Goal: Contribute content: Contribute content

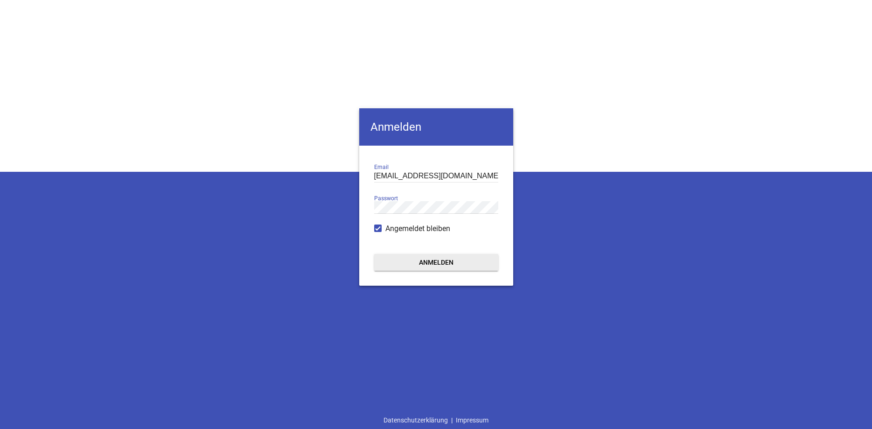
click at [410, 263] on button "Anmelden" at bounding box center [436, 262] width 124 height 17
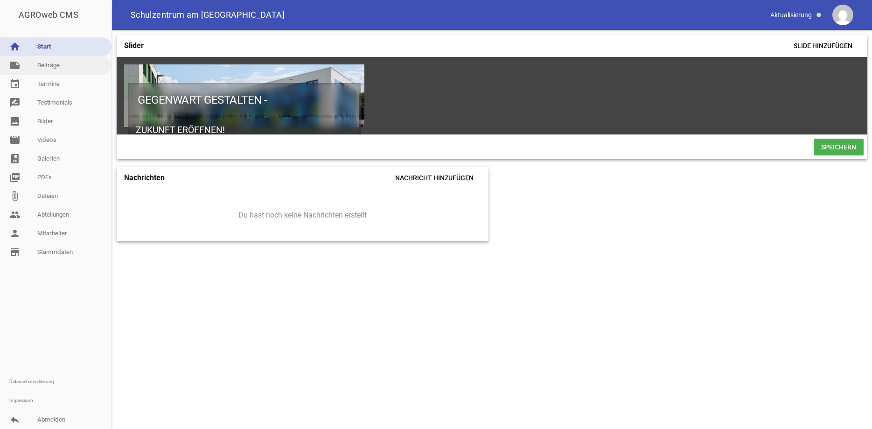
click at [49, 64] on link "note Beiträge" at bounding box center [56, 65] width 112 height 19
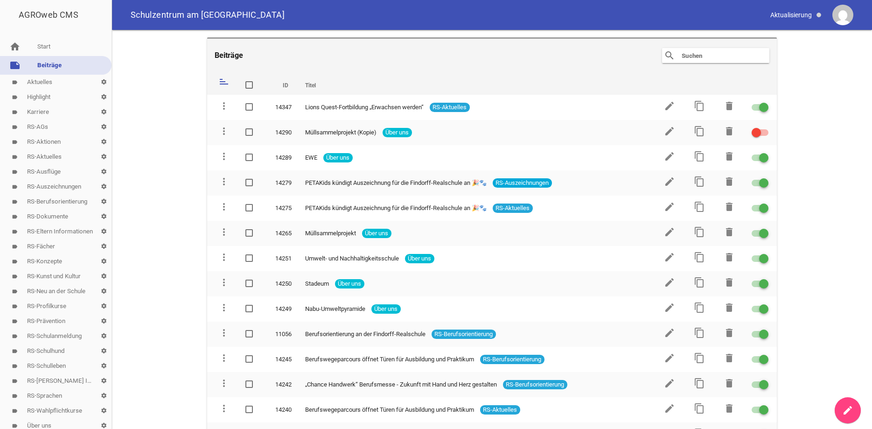
click at [846, 408] on icon "create" at bounding box center [847, 410] width 11 height 11
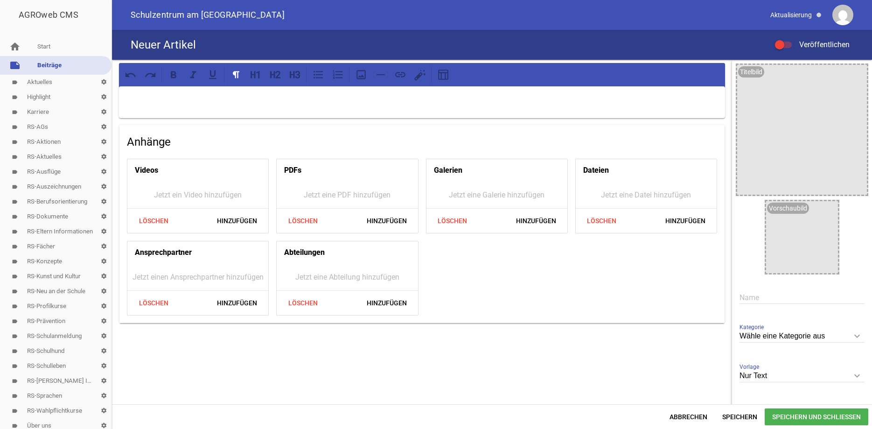
click at [140, 93] on p at bounding box center [422, 98] width 593 height 11
click at [761, 293] on input "text" at bounding box center [802, 297] width 125 height 13
paste input "Neue Spielgeräte für mehr Bewegung und Spaß auf dem [GEOGRAPHIC_DATA]"
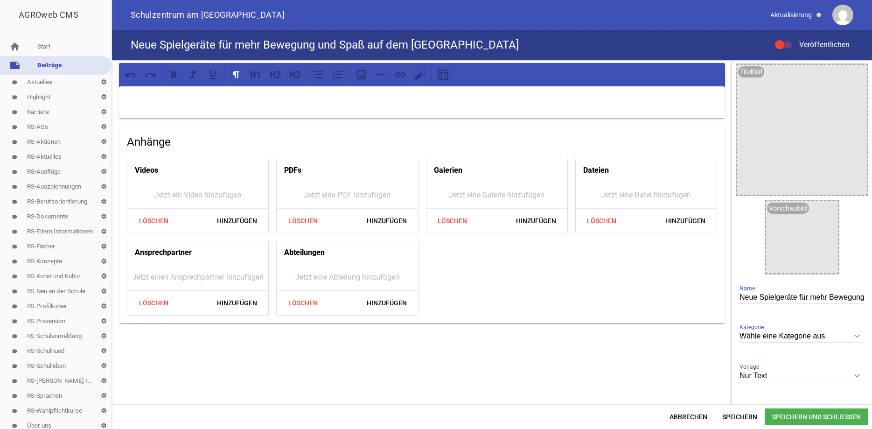
scroll to position [0, 101]
type input "Neue Spielgeräte für mehr Bewegung und Spaß auf dem [GEOGRAPHIC_DATA]"
click at [135, 93] on p at bounding box center [422, 98] width 593 height 11
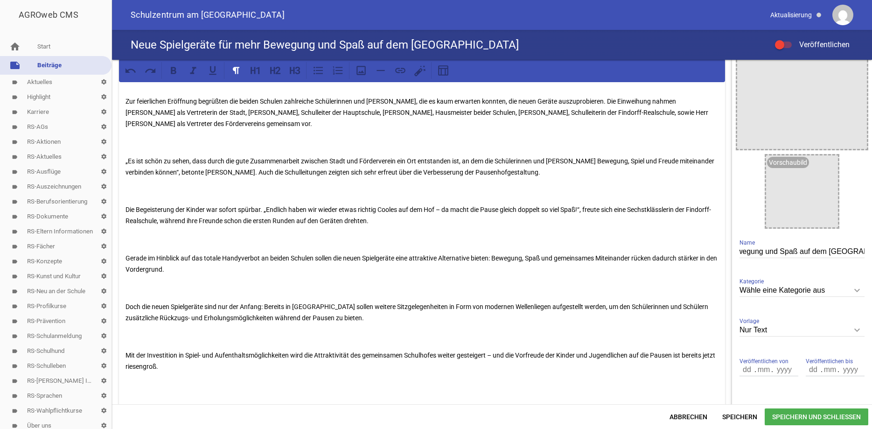
drag, startPoint x: 728, startPoint y: 245, endPoint x: 730, endPoint y: 181, distance: 64.4
click at [730, 181] on div "Strahlende Gesichter gab es am Montagmittag auf dem Pausenhof der Hauptschule […" at bounding box center [422, 319] width 620 height 610
click at [126, 93] on div "Strahlende Gesichter gab es am Montagmittag auf dem Pausenhof der Hauptschule […" at bounding box center [422, 228] width 606 height 375
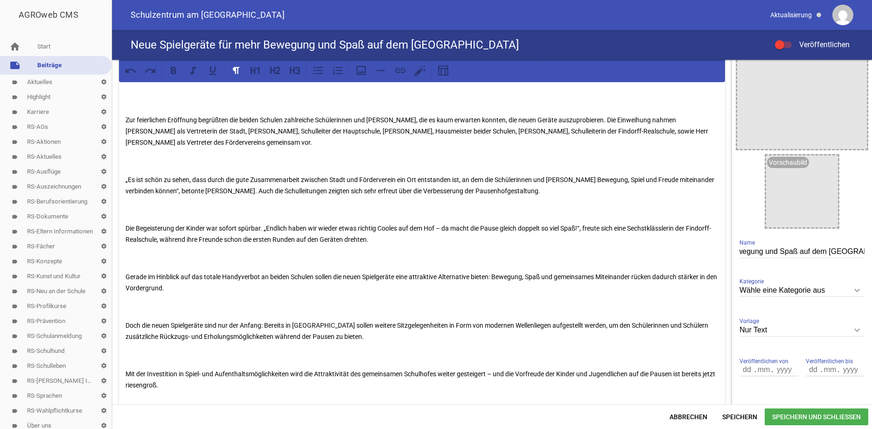
click at [127, 94] on div "Strahlende Gesichter gab es am Montagmittag auf dem Pausenhof der Hauptschule […" at bounding box center [422, 238] width 606 height 394
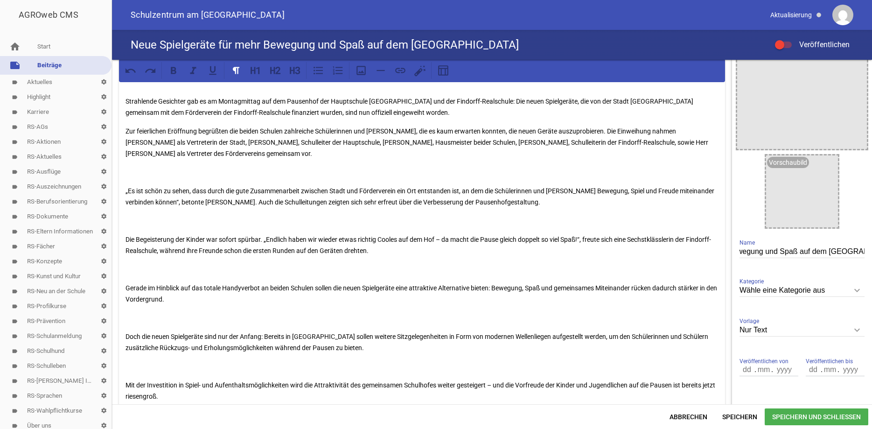
click at [424, 99] on p "Strahlende Gesichter gab es am Montagmittag auf dem Pausenhof der Hauptschule […" at bounding box center [422, 107] width 593 height 22
click at [420, 99] on p "Strahlende Gesichter gab es am Montagmittag auf dem Pausenhof der Hauptschule […" at bounding box center [422, 107] width 593 height 22
click at [489, 100] on p "Strahlende Gesichter gab es am Montagmittag auf dem Pausenhof der Hauptschule […" at bounding box center [422, 107] width 593 height 22
click at [284, 132] on p "Zur feierlichen Eröffnung begrüßten die beiden Schulen zahlreiche Schülerinnen …" at bounding box center [422, 143] width 593 height 34
click at [135, 183] on div "Strahlende Gesichter gab es am Montagmittag auf dem Pausenhof der Hauptschule […" at bounding box center [422, 243] width 606 height 405
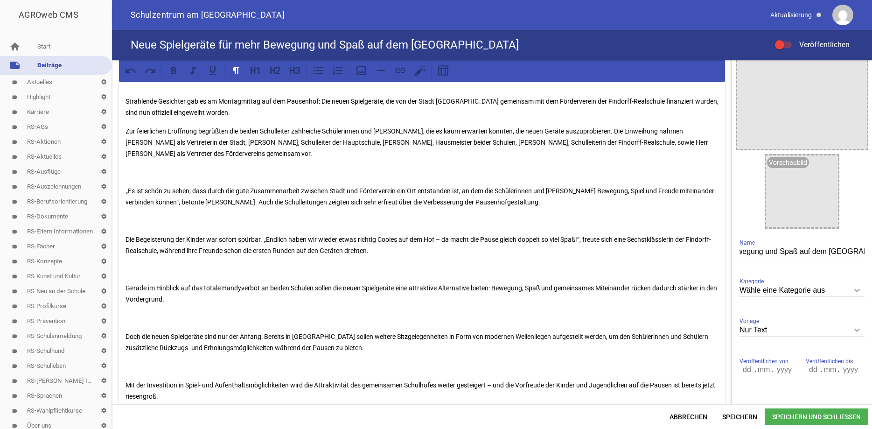
click at [129, 179] on div "Strahlende Gesichter gab es am Montagmittag auf dem Pausenhof der Hauptschule […" at bounding box center [422, 243] width 606 height 405
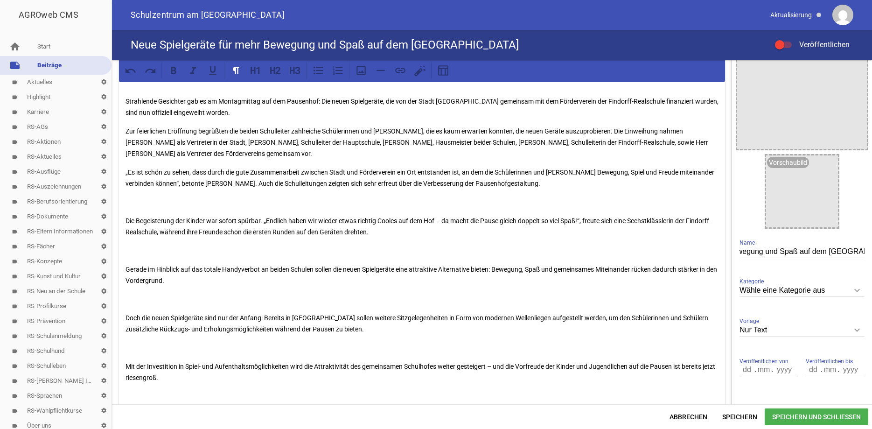
click at [131, 214] on div "Strahlende Gesichter gab es am Montagmittag auf dem Pausenhof der Hauptschule […" at bounding box center [422, 234] width 606 height 386
click at [130, 211] on div "Strahlende Gesichter gab es am Montagmittag auf dem Pausenhof der Hauptschule […" at bounding box center [422, 234] width 606 height 386
click at [126, 206] on p at bounding box center [422, 201] width 593 height 11
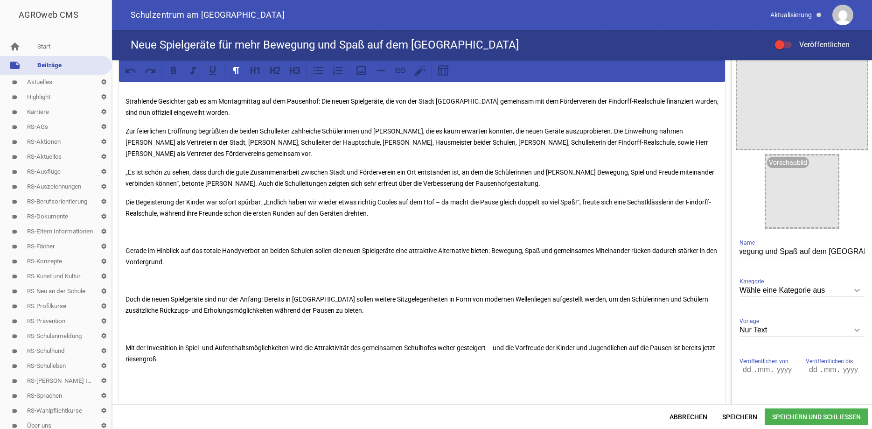
click at [127, 239] on div "Strahlende Gesichter gab es am Montagmittag auf dem Pausenhof der Hauptschule […" at bounding box center [422, 225] width 606 height 368
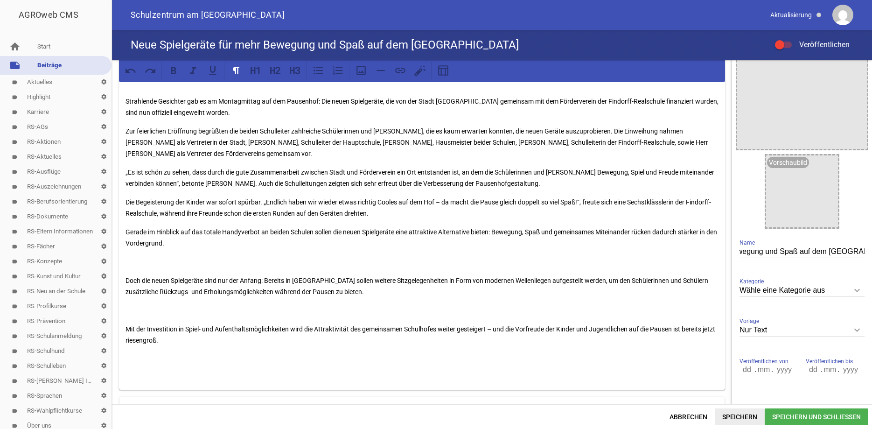
click at [740, 412] on span "Speichern" at bounding box center [740, 416] width 50 height 17
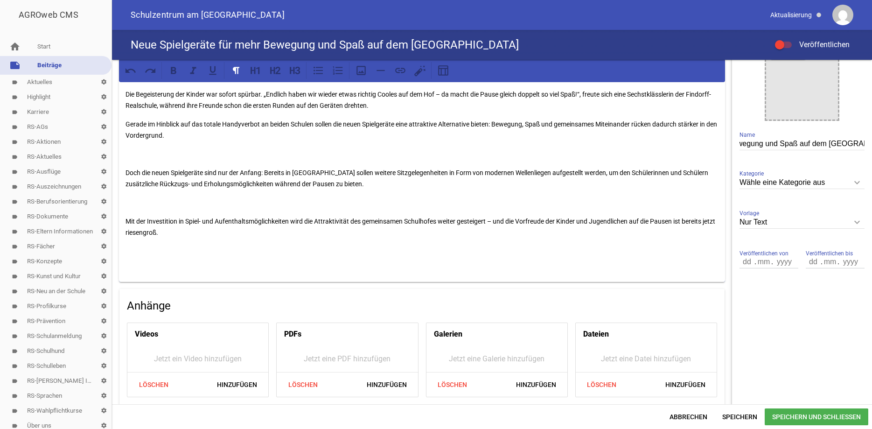
scroll to position [240, 0]
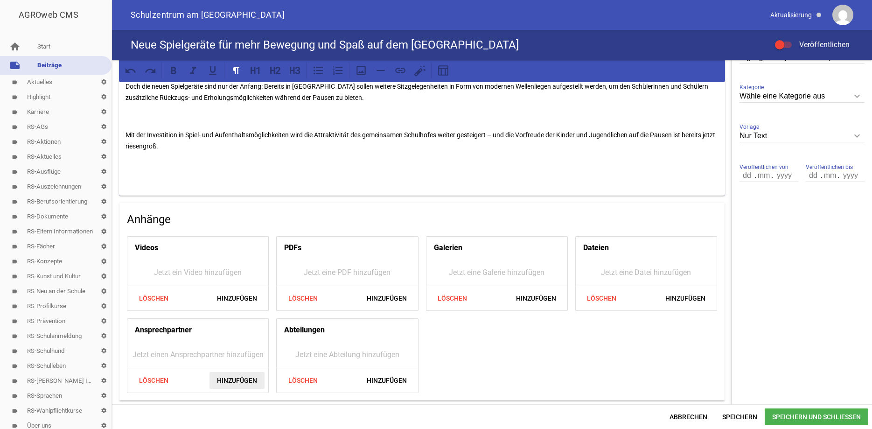
click at [237, 376] on span "Hinzufügen" at bounding box center [236, 380] width 55 height 17
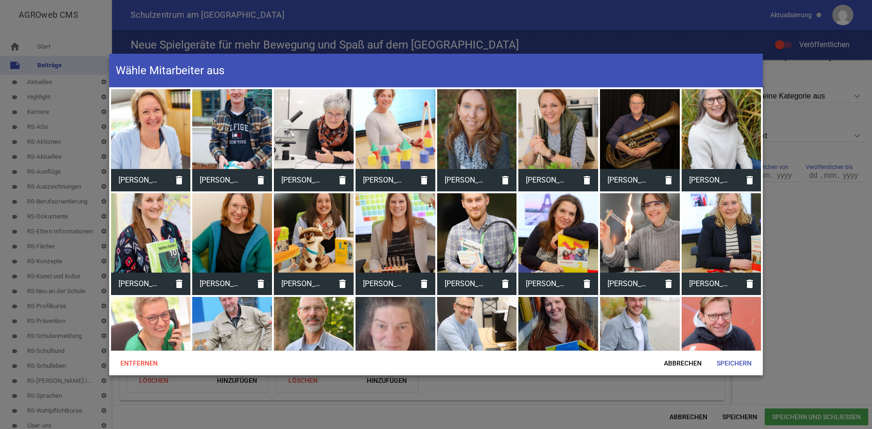
click at [489, 121] on div at bounding box center [477, 129] width 80 height 80
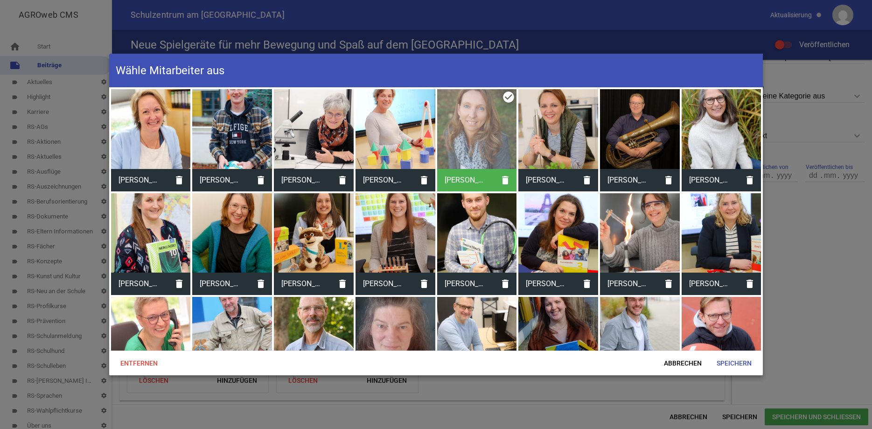
click at [244, 312] on div at bounding box center [232, 337] width 80 height 80
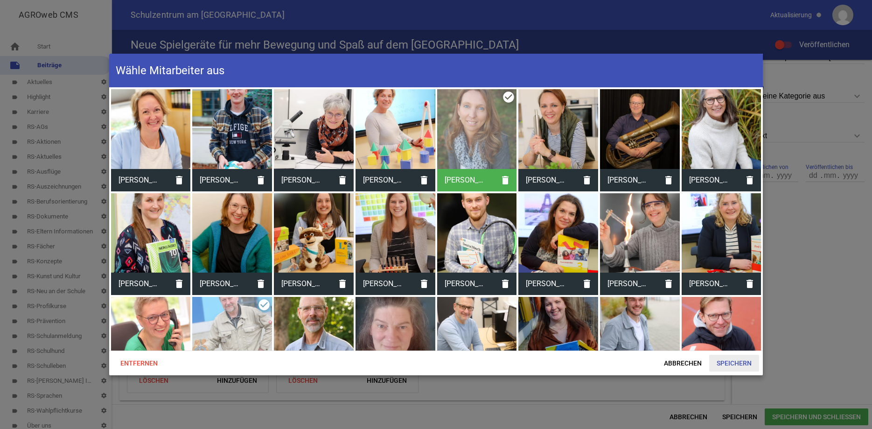
click at [737, 359] on span "Speichern" at bounding box center [734, 363] width 50 height 17
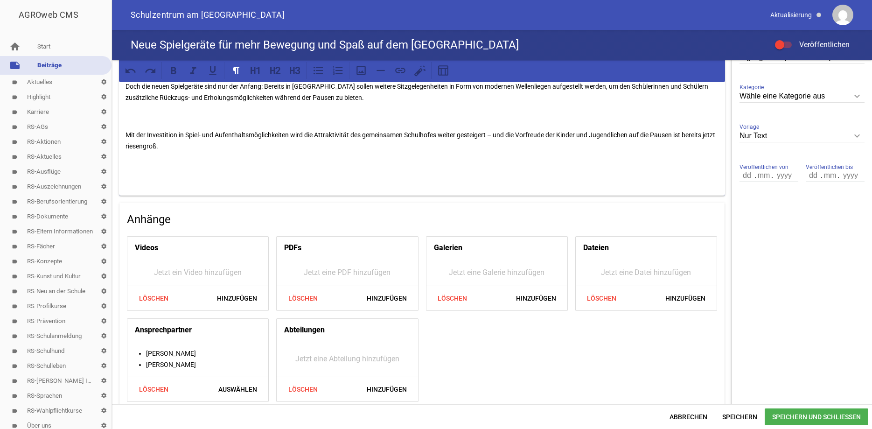
scroll to position [249, 0]
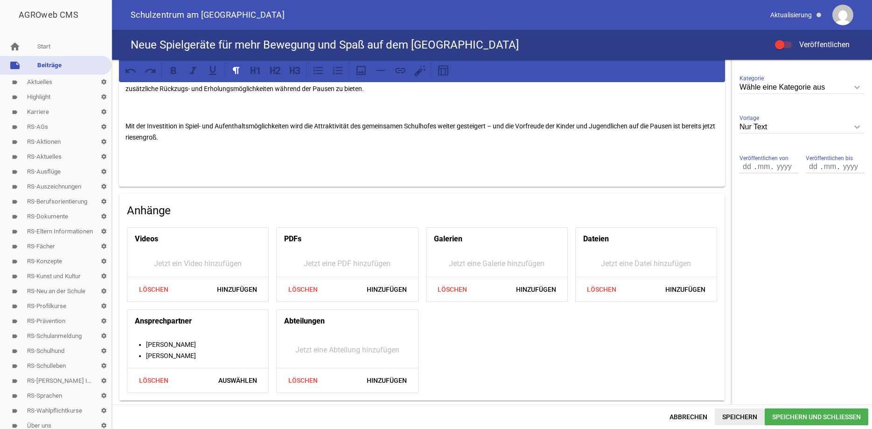
click at [751, 415] on span "Speichern" at bounding box center [740, 416] width 50 height 17
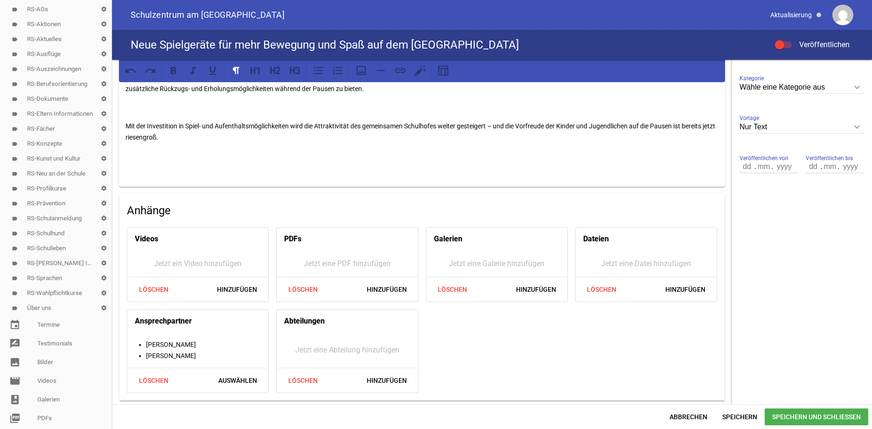
scroll to position [145, 0]
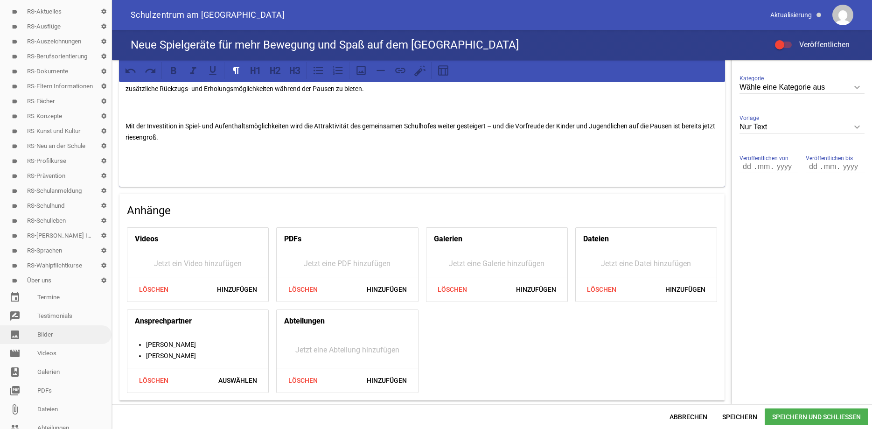
click at [59, 335] on link "image Bilder" at bounding box center [56, 334] width 112 height 19
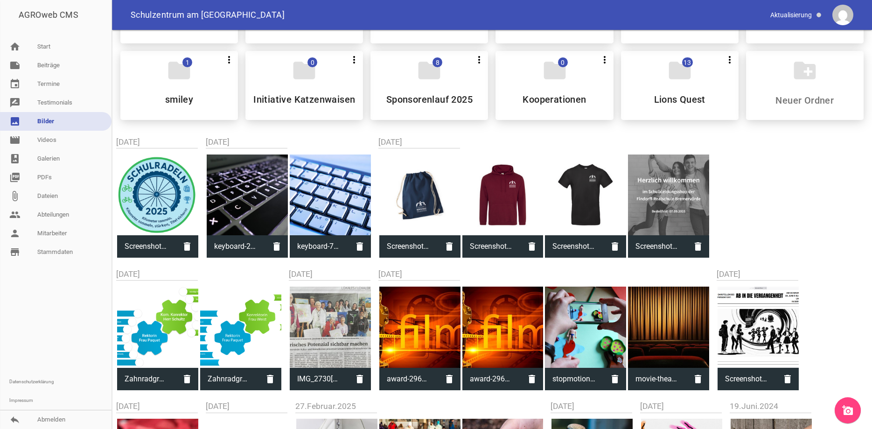
scroll to position [671, 0]
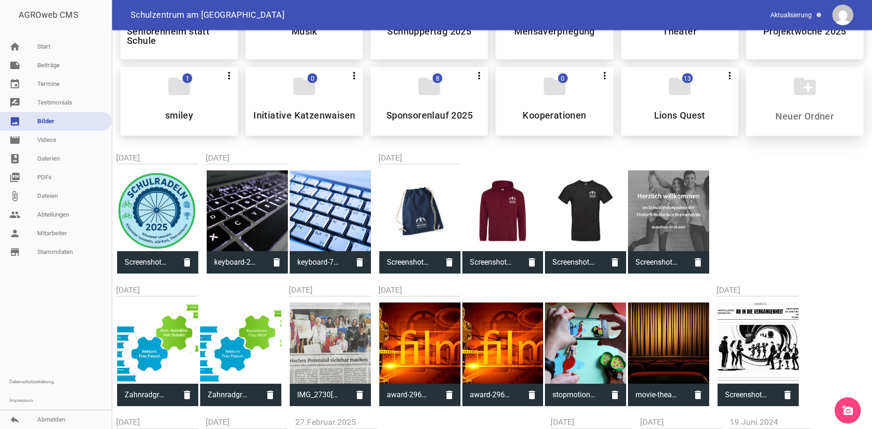
click at [787, 114] on input at bounding box center [804, 116] width 111 height 11
type input "[GEOGRAPHIC_DATA]"
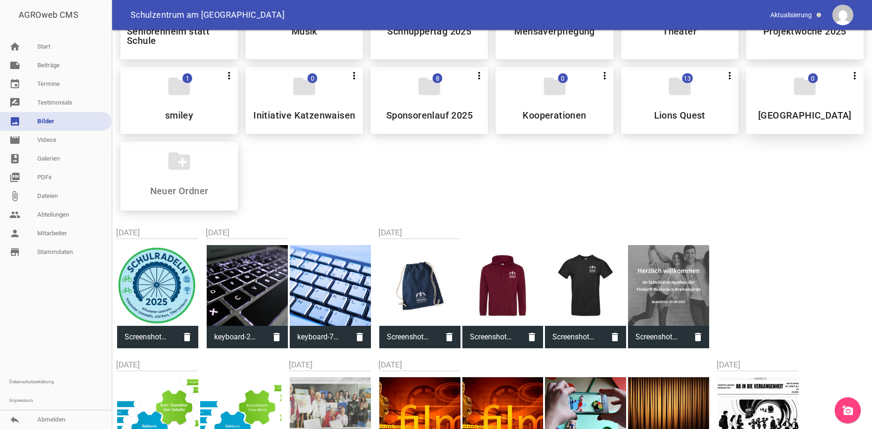
click at [817, 105] on div "folder 0 more_vert Teilen Bearbeiten Löschen Pausenhof" at bounding box center [805, 100] width 118 height 67
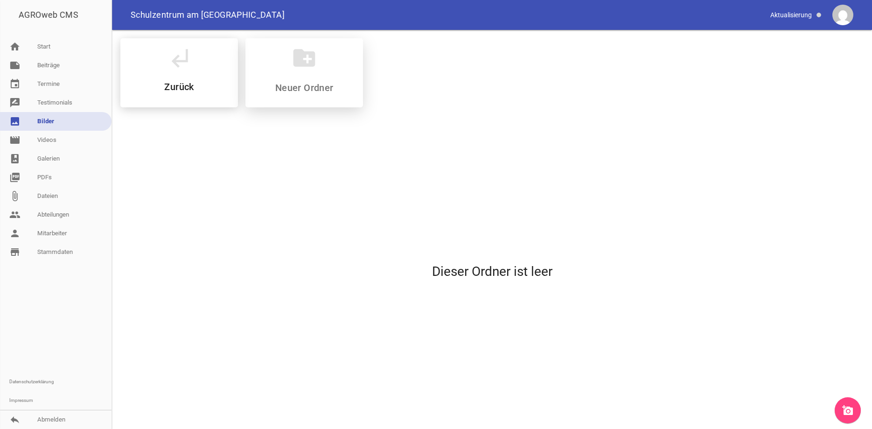
click at [310, 82] on input at bounding box center [304, 87] width 111 height 11
type input "Neue Spielgeräte"
click at [306, 84] on h5 "Neue Spielgeräte" at bounding box center [304, 86] width 75 height 9
click at [848, 408] on icon "add_a_photo" at bounding box center [847, 410] width 11 height 11
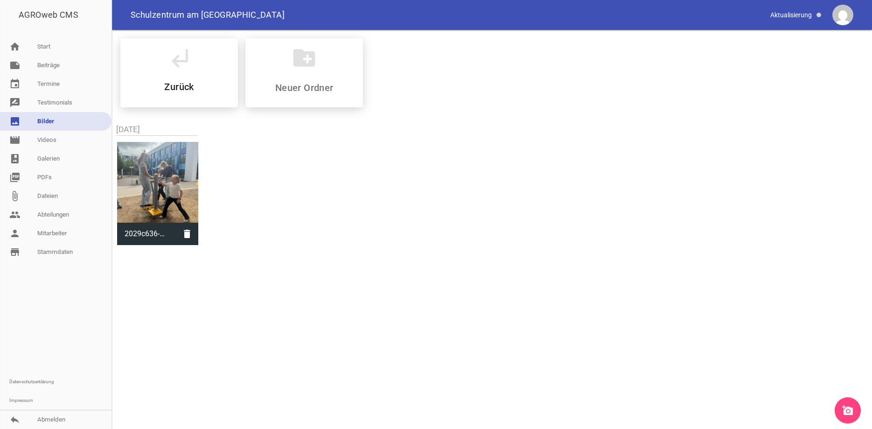
click at [851, 407] on icon "add_a_photo" at bounding box center [847, 410] width 11 height 11
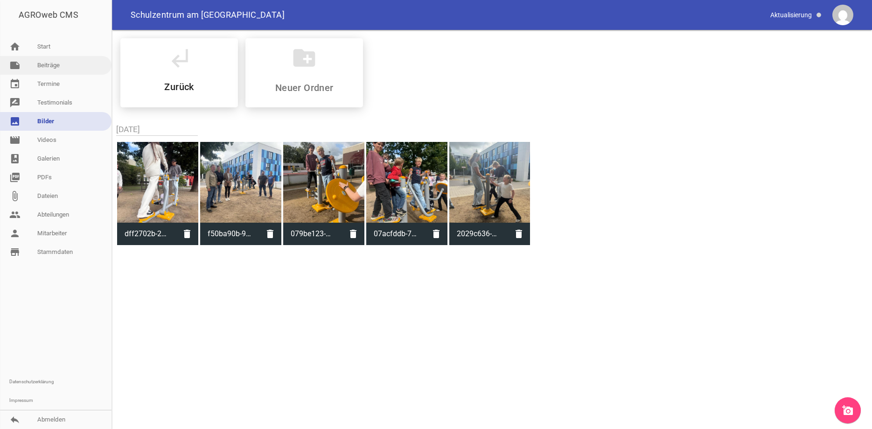
click at [52, 68] on link "note Beiträge" at bounding box center [56, 65] width 112 height 19
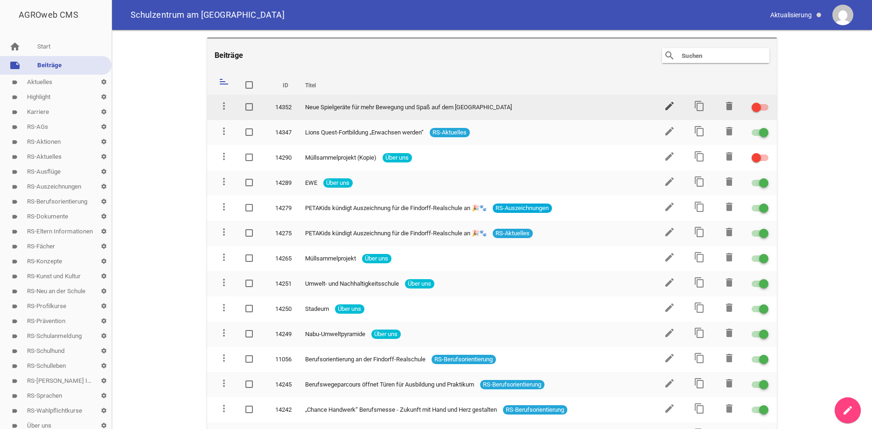
click at [670, 102] on icon "edit" at bounding box center [669, 105] width 11 height 11
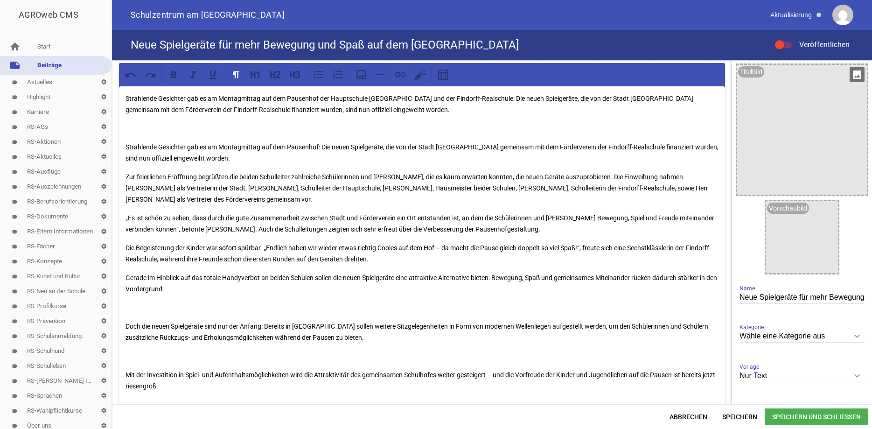
click at [858, 77] on icon "image" at bounding box center [857, 74] width 15 height 15
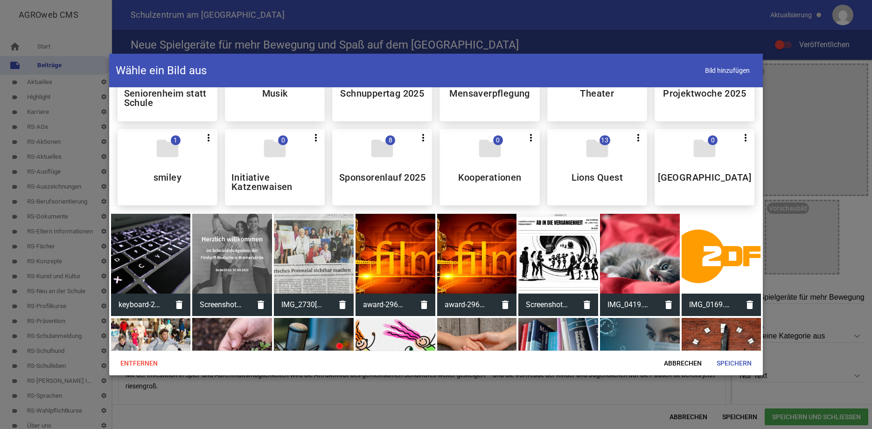
scroll to position [629, 0]
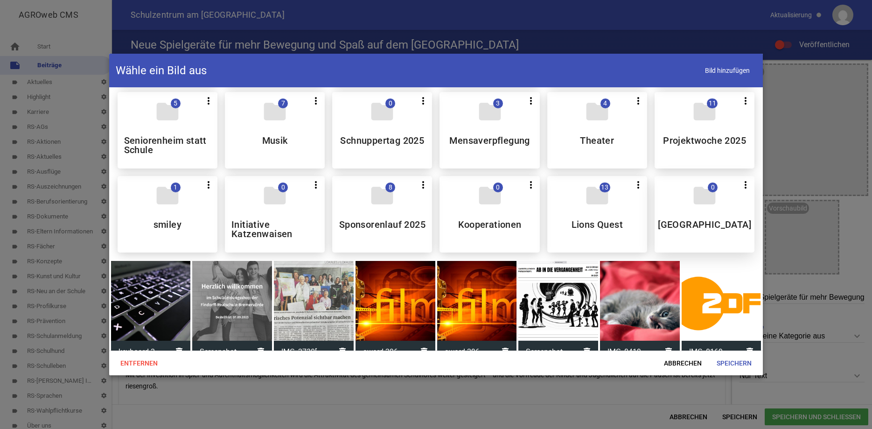
click at [716, 209] on icon "folder" at bounding box center [704, 195] width 26 height 26
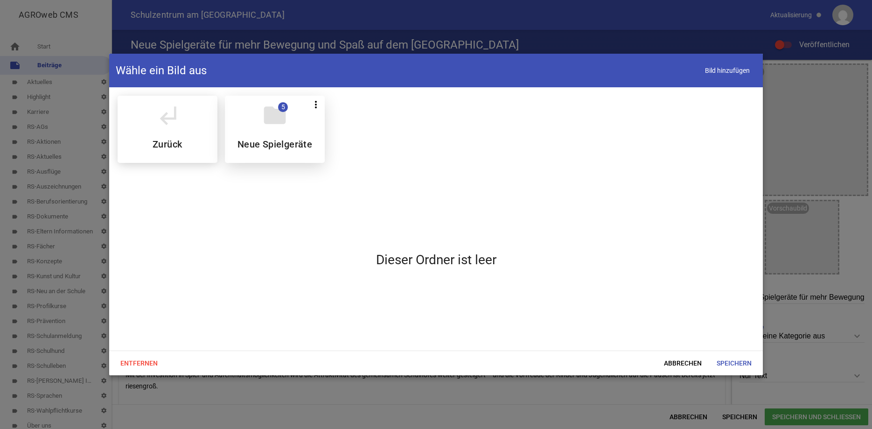
click at [275, 138] on div "folder 5 more_vert Teilen Bearbeiten Löschen Neue Spielgeräte" at bounding box center [275, 129] width 100 height 67
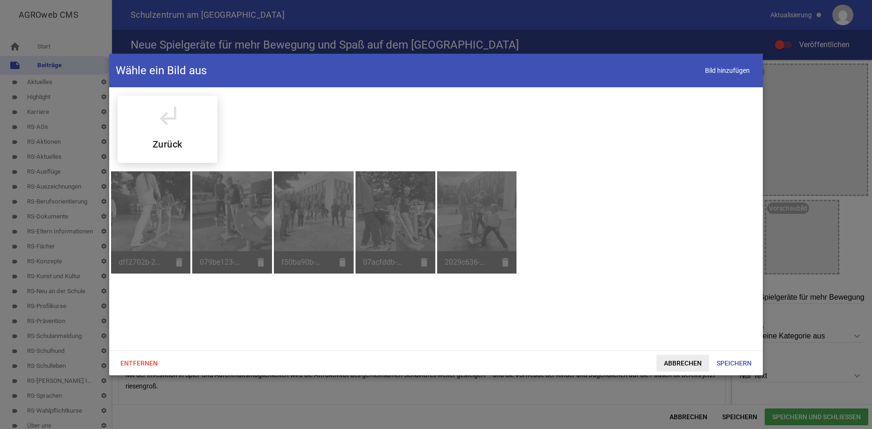
click at [690, 362] on span "Abbrechen" at bounding box center [682, 363] width 53 height 17
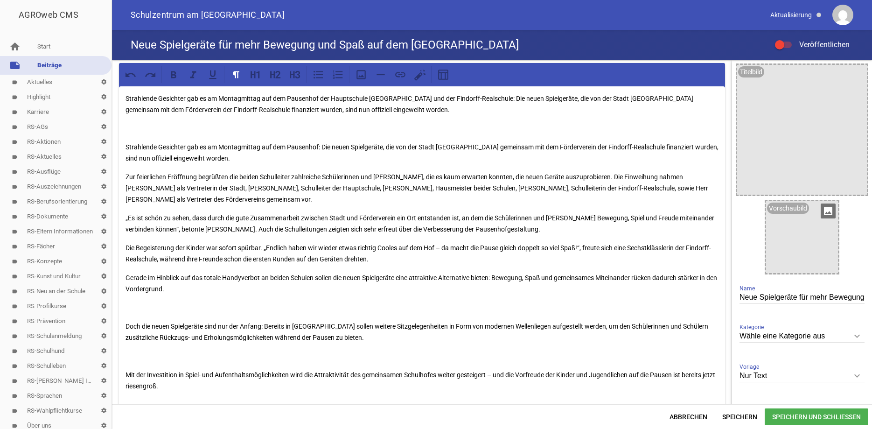
click at [826, 208] on icon "image" at bounding box center [828, 210] width 15 height 15
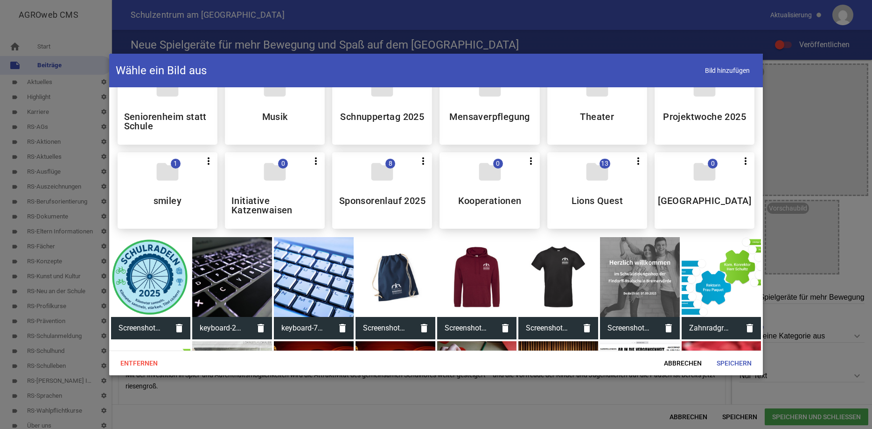
scroll to position [617, 0]
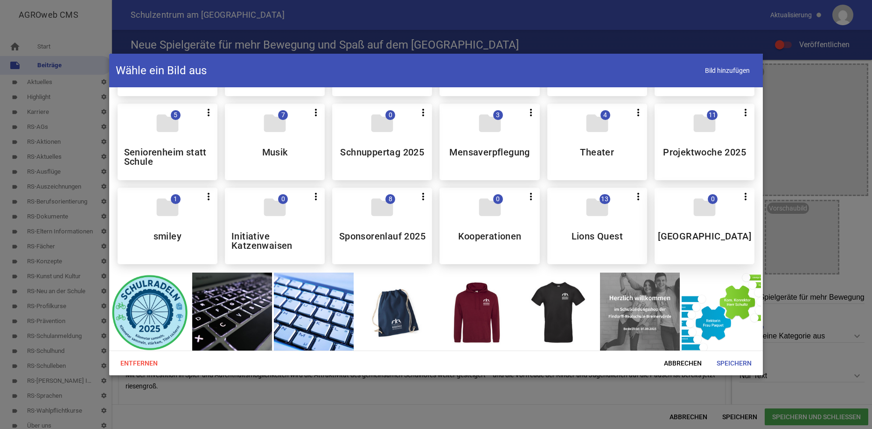
click at [707, 220] on icon "folder" at bounding box center [704, 207] width 26 height 26
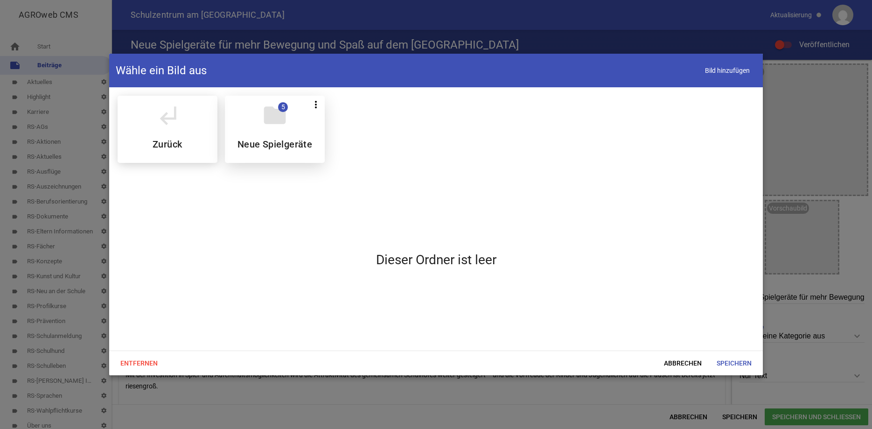
click at [275, 126] on icon "folder" at bounding box center [275, 115] width 26 height 26
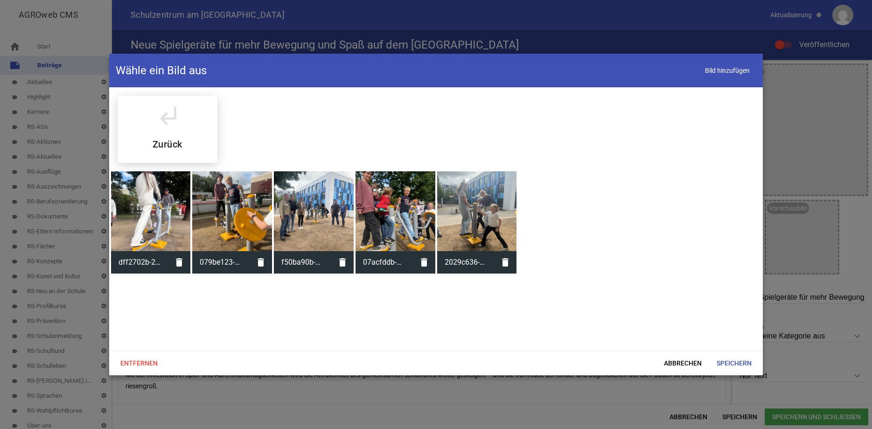
click at [398, 199] on div at bounding box center [396, 211] width 80 height 80
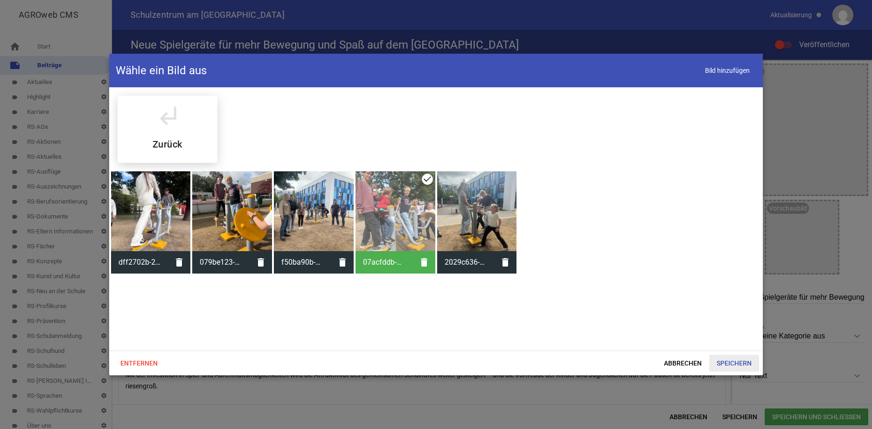
click at [739, 366] on span "Speichern" at bounding box center [734, 363] width 50 height 17
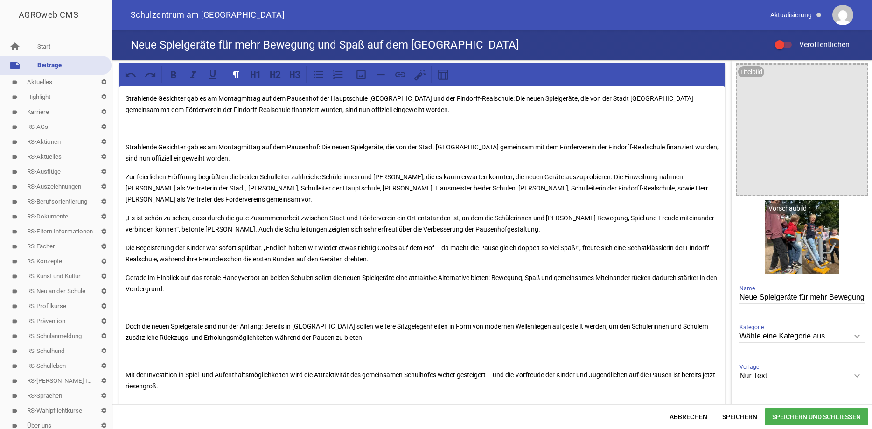
click at [856, 375] on icon "keyboard_arrow_down" at bounding box center [857, 375] width 15 height 15
click at [856, 375] on input "Nur Text" at bounding box center [802, 376] width 125 height 13
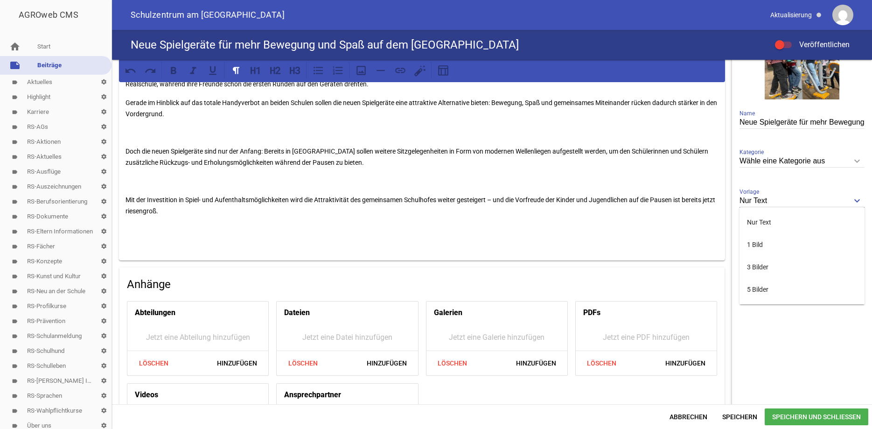
scroll to position [176, 0]
click at [763, 292] on li "5 Bilder" at bounding box center [802, 288] width 125 height 22
type input "5 Bilder"
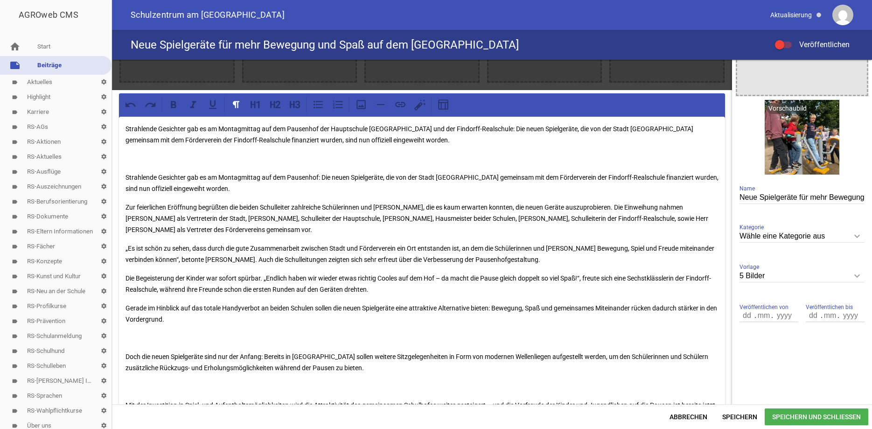
scroll to position [0, 0]
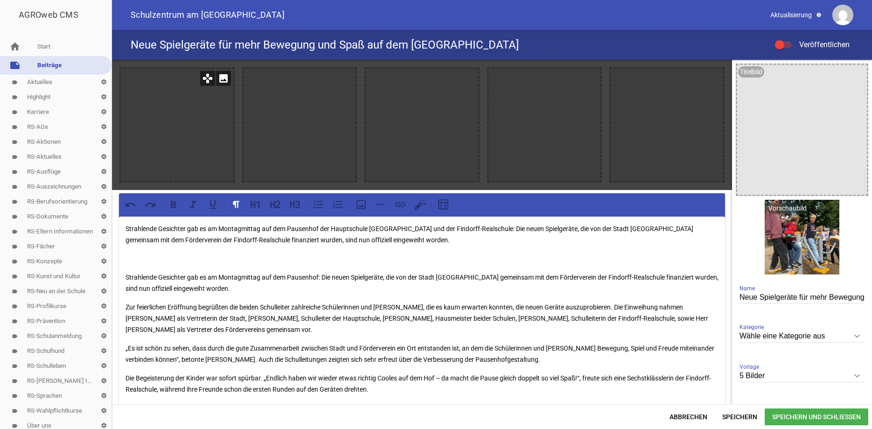
click at [227, 81] on icon "image" at bounding box center [223, 78] width 15 height 15
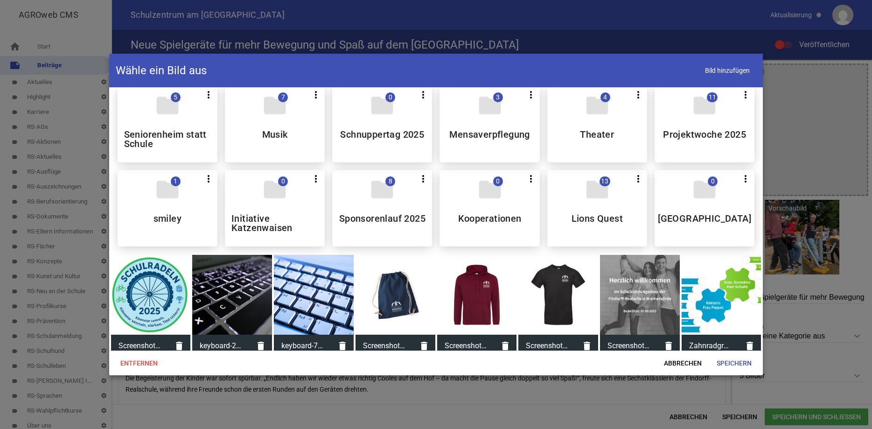
scroll to position [611, 0]
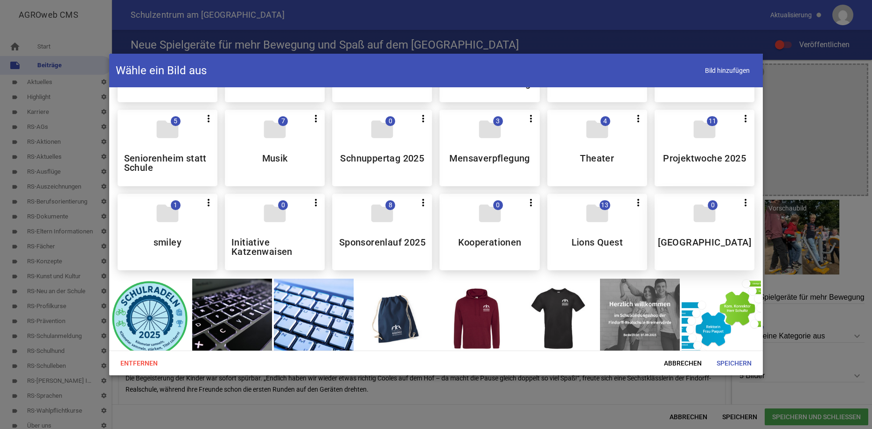
click at [703, 239] on div "folder 0 more_vert Teilen Bearbeiten Löschen Pausenhof" at bounding box center [705, 232] width 100 height 77
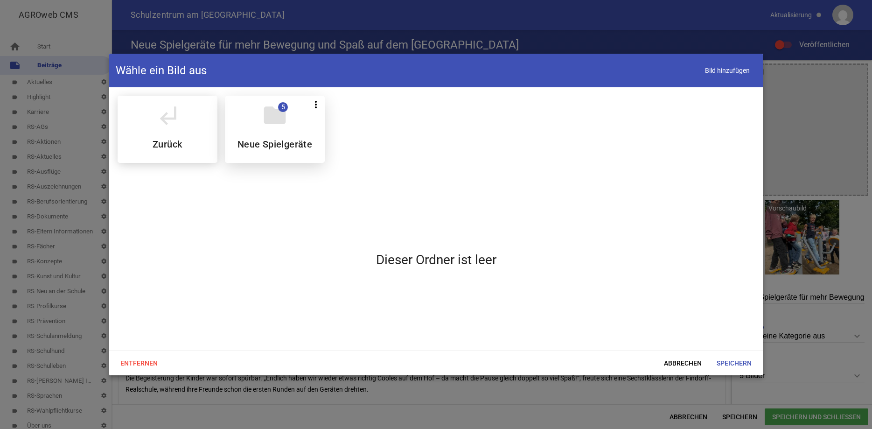
click at [309, 143] on h5 "Neue Spielgeräte" at bounding box center [274, 144] width 75 height 9
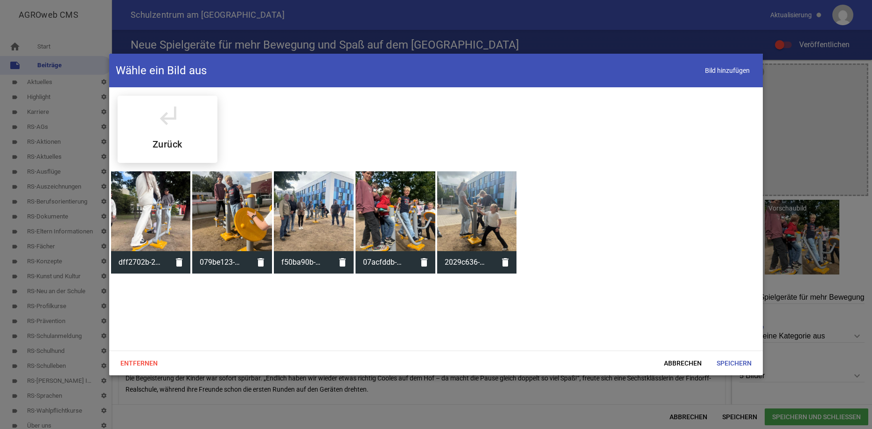
click at [158, 192] on div at bounding box center [151, 211] width 80 height 80
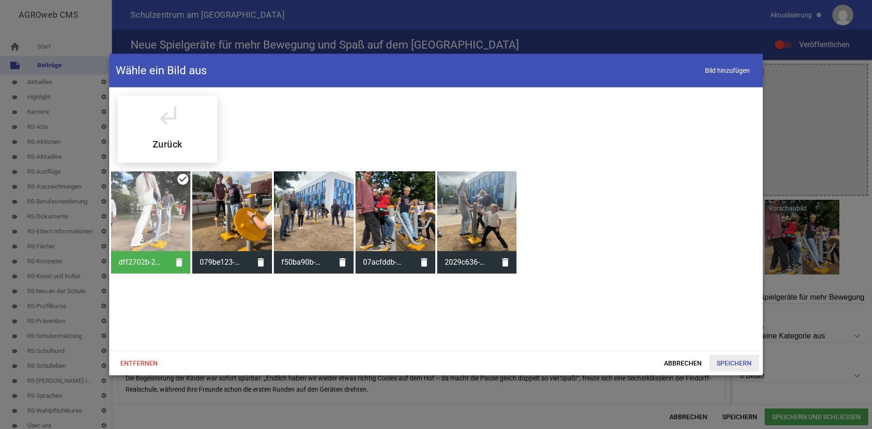
click at [731, 365] on span "Speichern" at bounding box center [734, 363] width 50 height 17
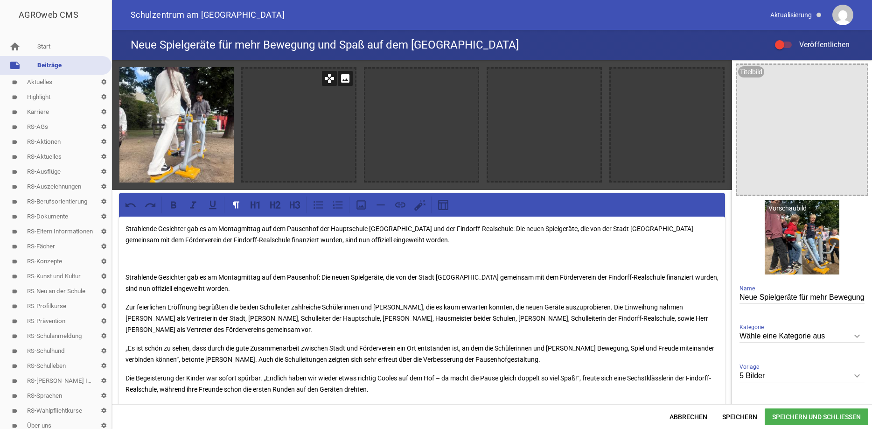
click at [345, 77] on icon "image" at bounding box center [345, 78] width 15 height 15
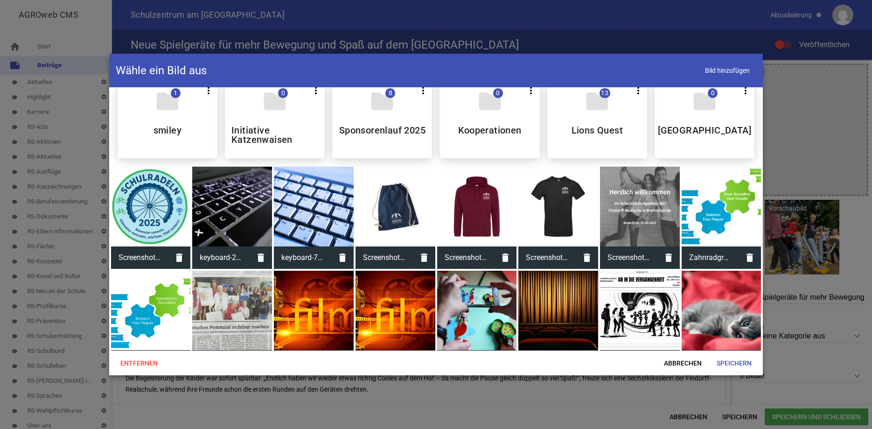
scroll to position [741, 0]
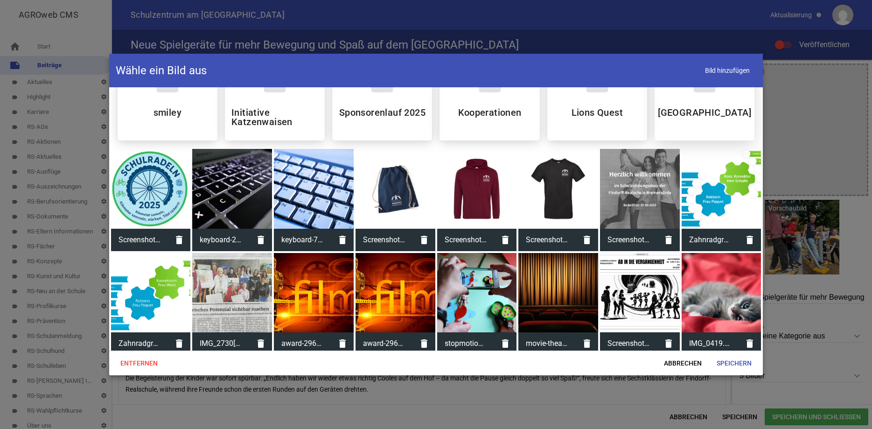
click at [710, 117] on h5 "[GEOGRAPHIC_DATA]" at bounding box center [704, 112] width 93 height 9
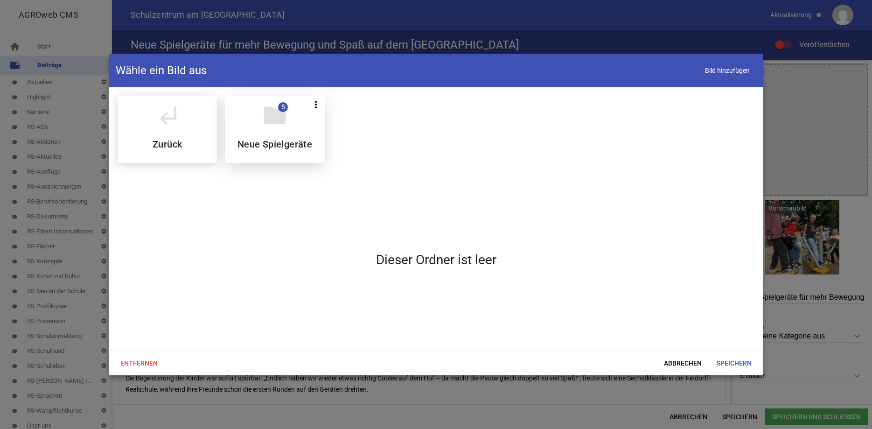
click at [302, 133] on div "folder 5 more_vert Teilen Bearbeiten Löschen Neue Spielgeräte" at bounding box center [275, 129] width 100 height 67
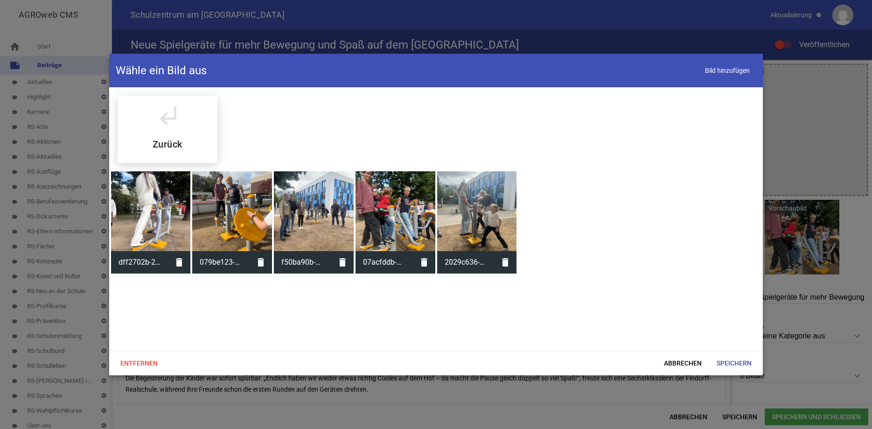
click at [240, 190] on div at bounding box center [232, 211] width 80 height 80
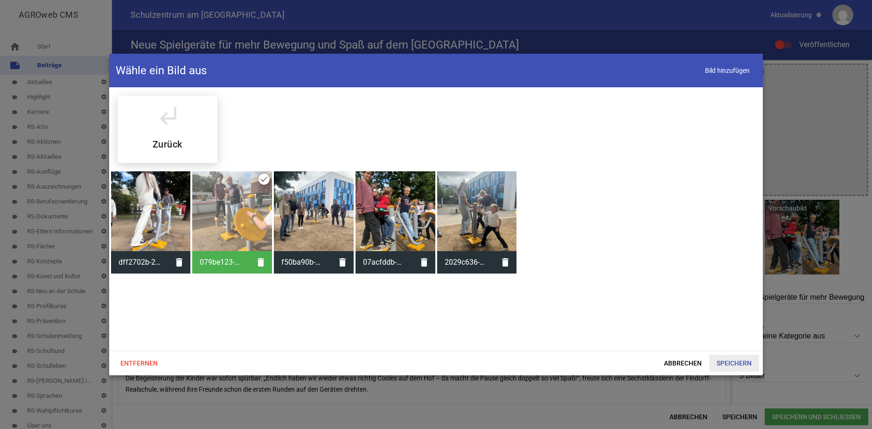
click at [731, 362] on span "Speichern" at bounding box center [734, 363] width 50 height 17
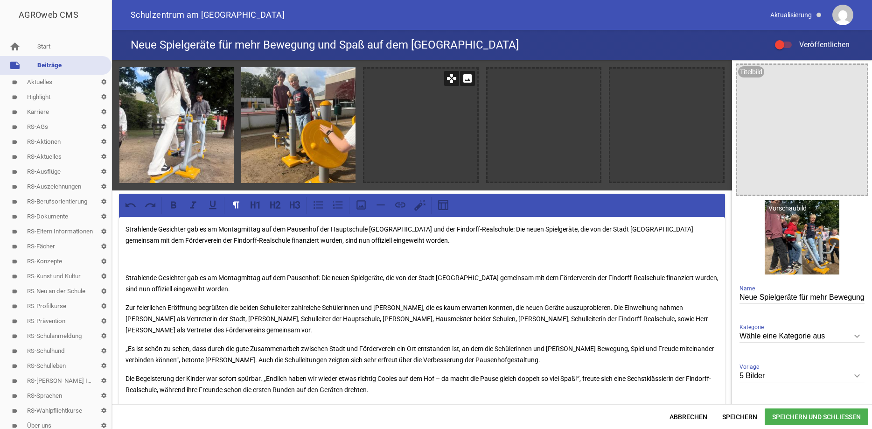
click at [468, 79] on icon "image" at bounding box center [467, 78] width 15 height 15
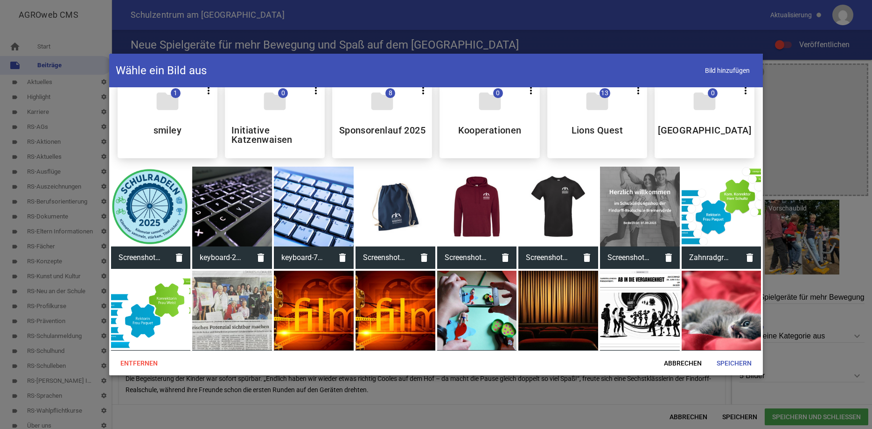
scroll to position [729, 0]
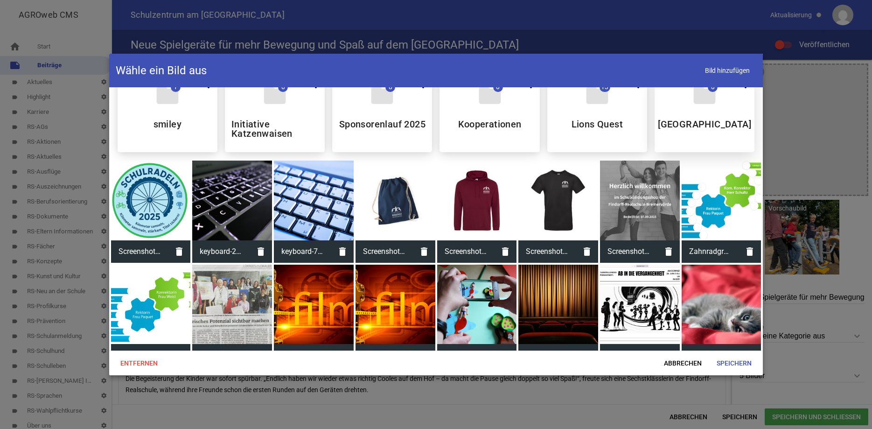
click at [672, 112] on div "folder 0 more_vert Teilen Bearbeiten Löschen Pausenhof" at bounding box center [705, 114] width 100 height 77
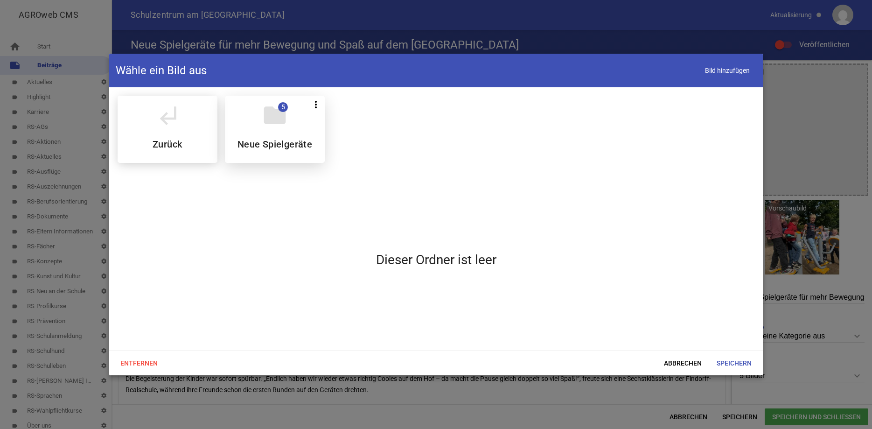
click at [306, 140] on h5 "Neue Spielgeräte" at bounding box center [274, 144] width 75 height 9
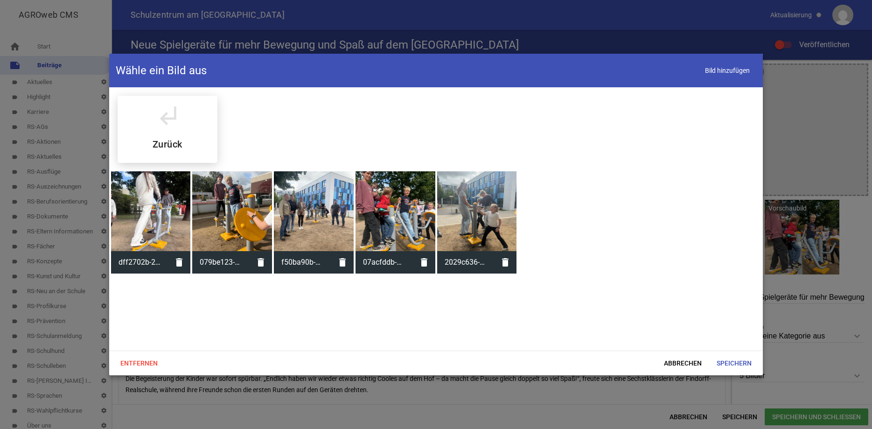
click at [322, 209] on div at bounding box center [314, 211] width 80 height 80
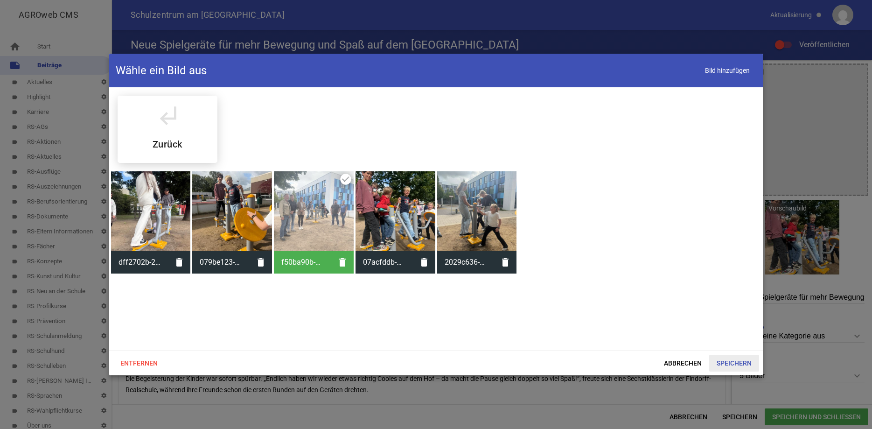
click at [734, 360] on span "Speichern" at bounding box center [734, 363] width 50 height 17
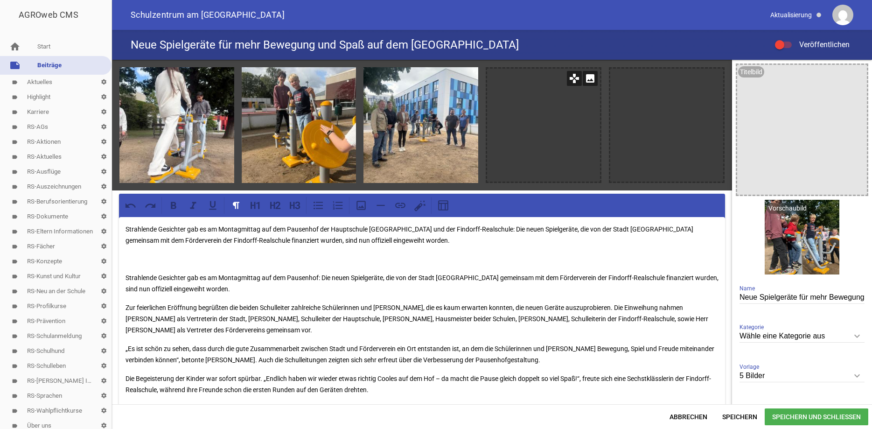
click at [590, 78] on icon "image" at bounding box center [590, 78] width 15 height 15
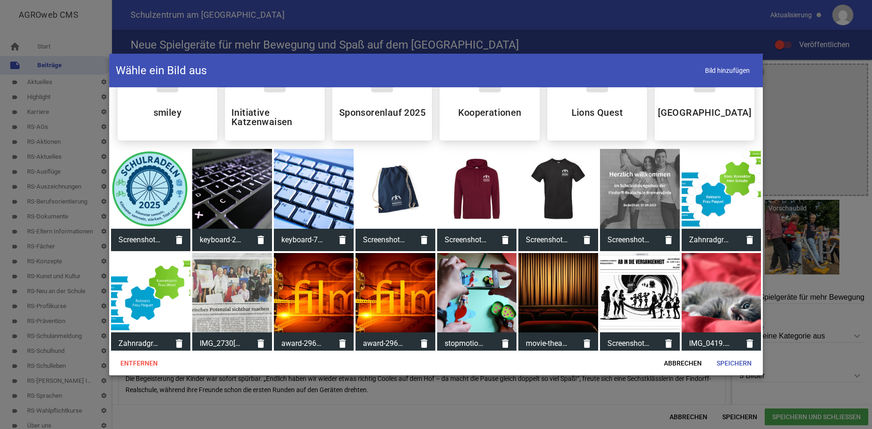
scroll to position [747, 0]
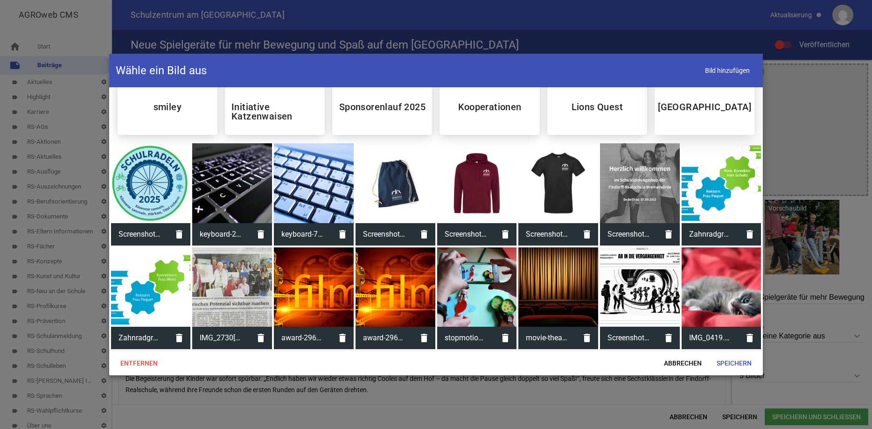
click at [711, 105] on div "folder 0 more_vert Teilen Bearbeiten Löschen Pausenhof" at bounding box center [705, 96] width 100 height 77
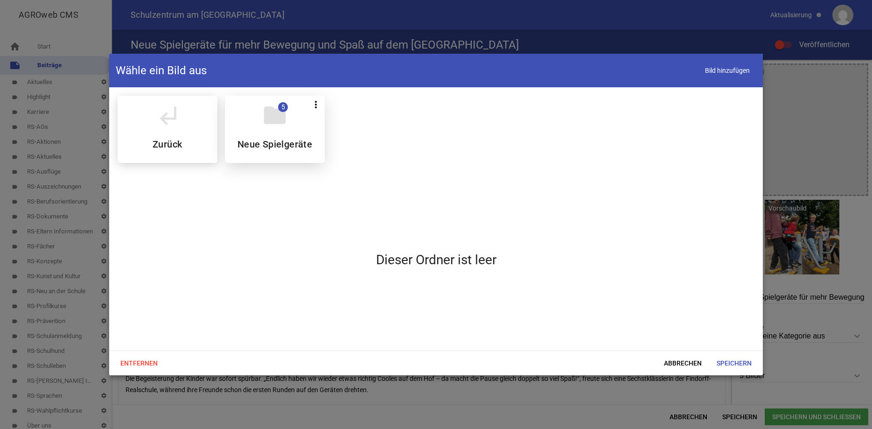
click at [305, 132] on div "folder 5 more_vert Teilen Bearbeiten Löschen Neue Spielgeräte" at bounding box center [275, 129] width 100 height 67
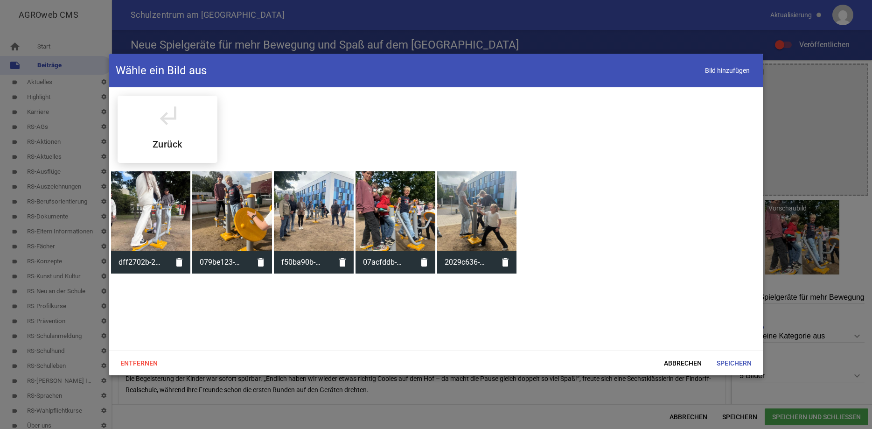
click at [482, 211] on div at bounding box center [477, 211] width 80 height 80
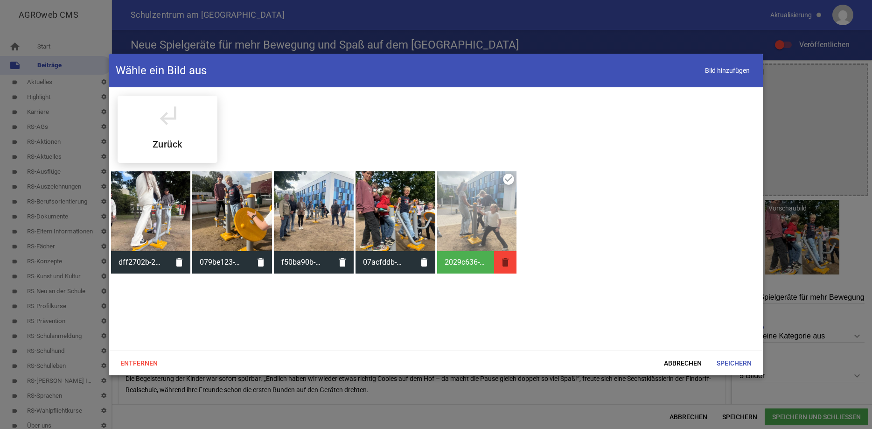
click at [505, 260] on icon "delete" at bounding box center [505, 262] width 22 height 22
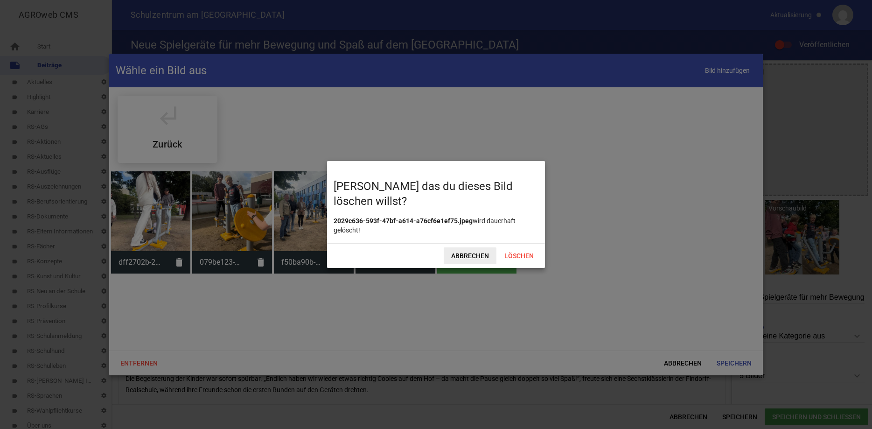
click at [467, 254] on span "Abbrechen" at bounding box center [470, 255] width 53 height 17
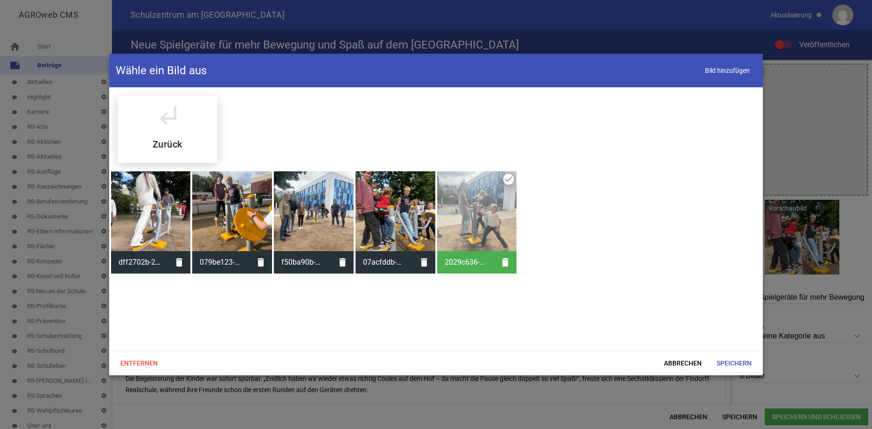
click at [311, 192] on div at bounding box center [314, 211] width 80 height 80
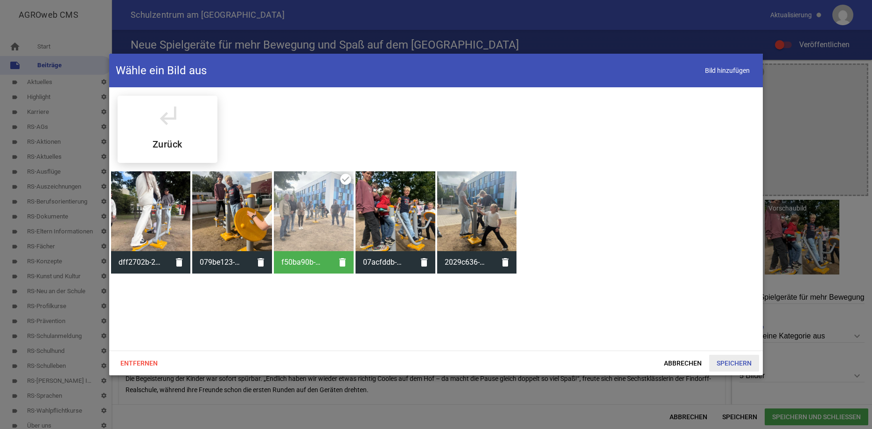
click at [734, 363] on span "Speichern" at bounding box center [734, 363] width 50 height 17
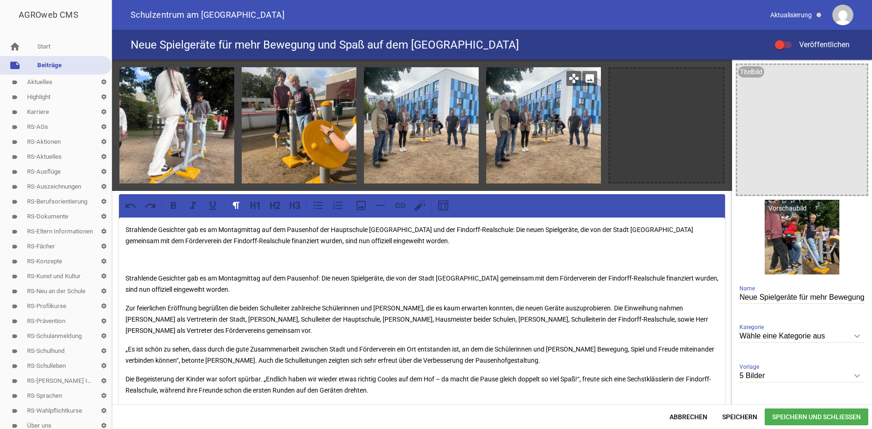
click at [590, 77] on icon "image" at bounding box center [589, 78] width 15 height 15
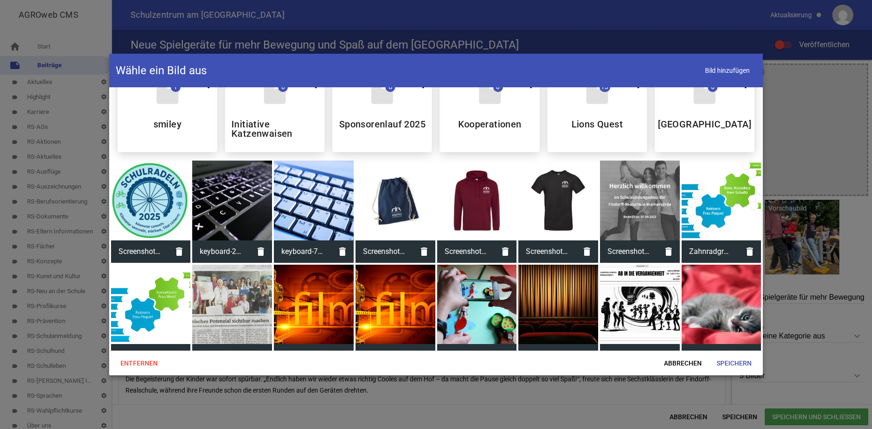
scroll to position [688, 0]
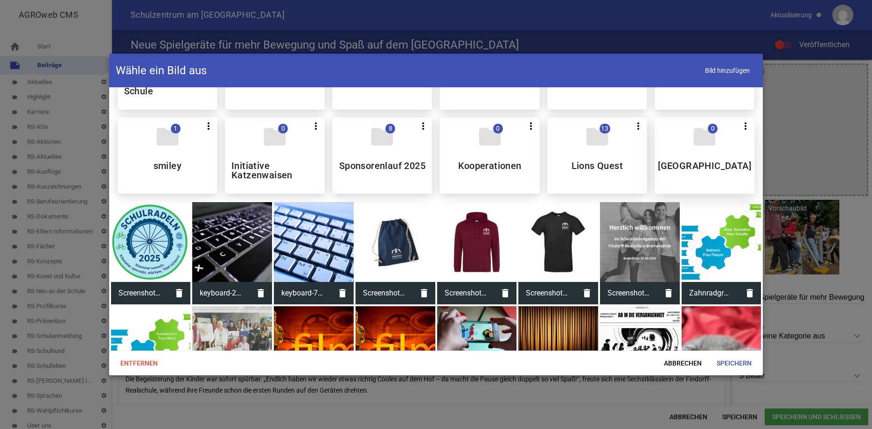
click at [684, 142] on div "folder 0 more_vert Teilen Bearbeiten Löschen Pausenhof" at bounding box center [705, 155] width 100 height 77
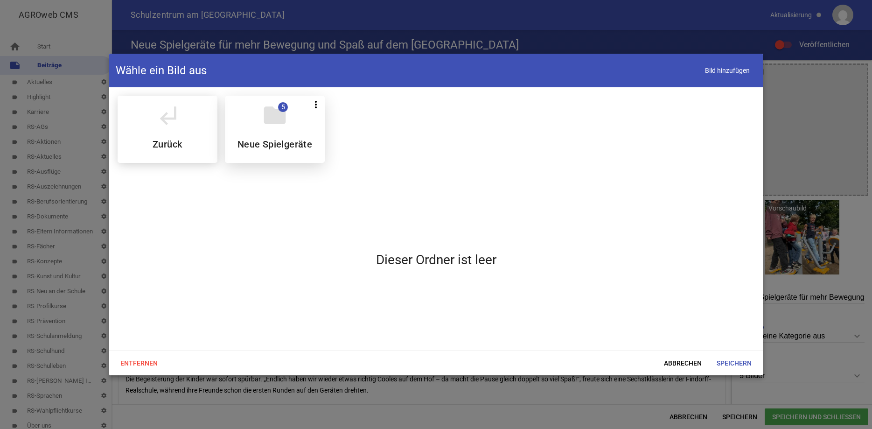
click at [295, 153] on div "folder 5 more_vert Teilen Bearbeiten Löschen Neue Spielgeräte" at bounding box center [275, 129] width 100 height 67
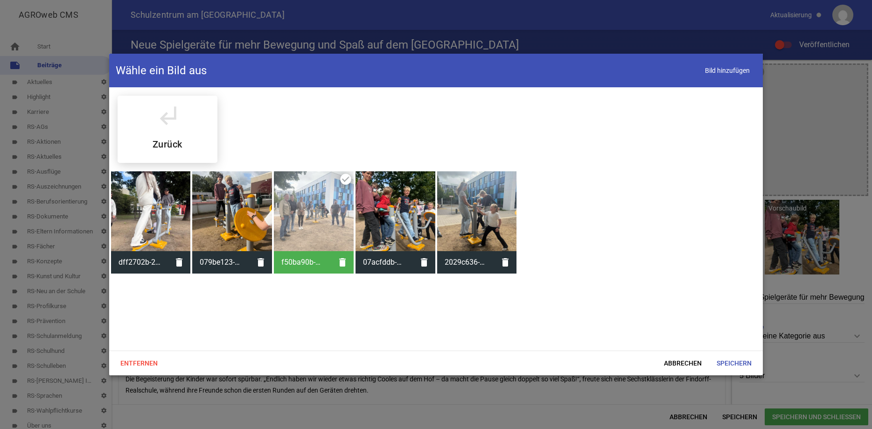
click at [481, 209] on div at bounding box center [477, 211] width 80 height 80
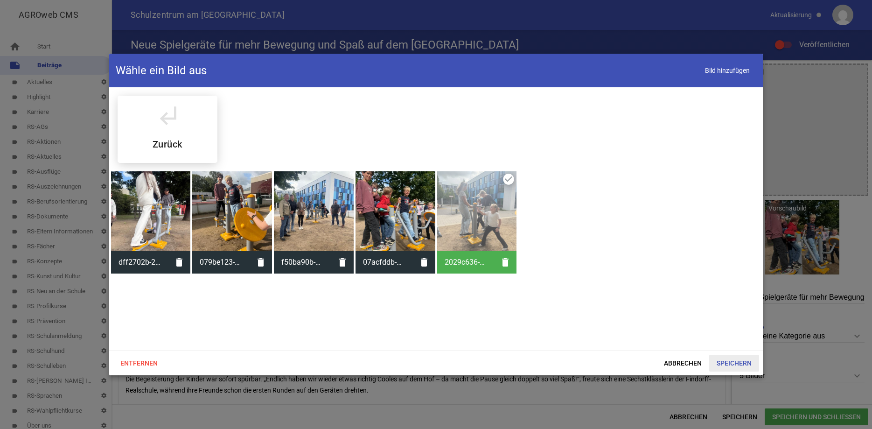
click at [734, 360] on span "Speichern" at bounding box center [734, 363] width 50 height 17
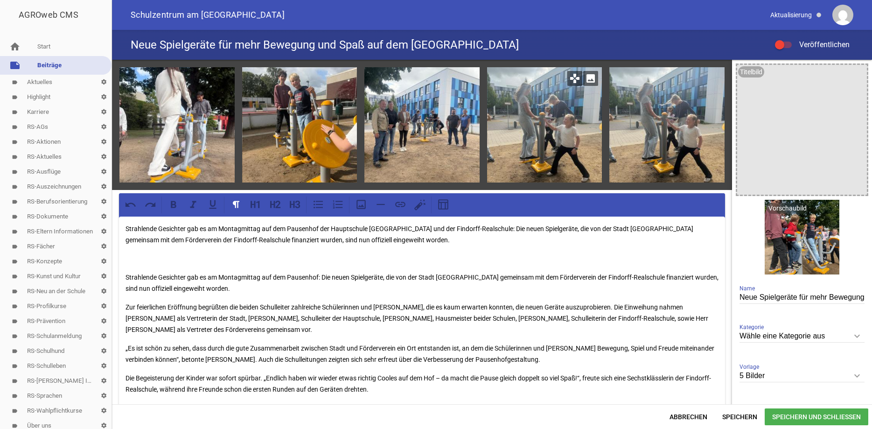
click at [587, 79] on icon "image" at bounding box center [590, 78] width 15 height 15
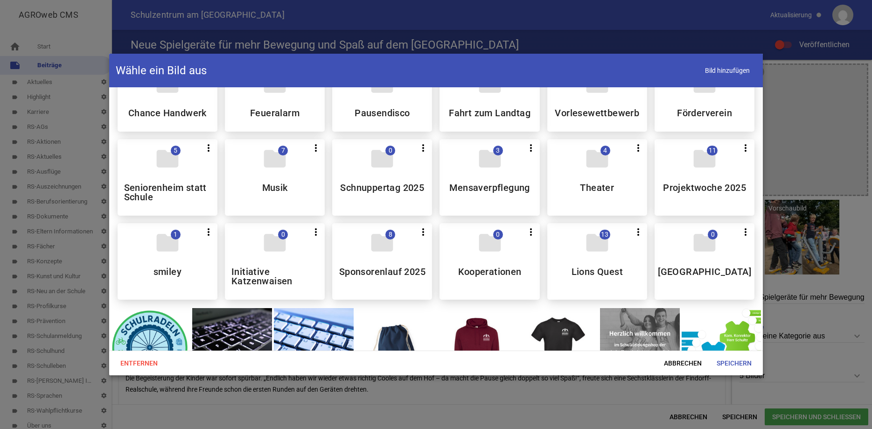
scroll to position [600, 0]
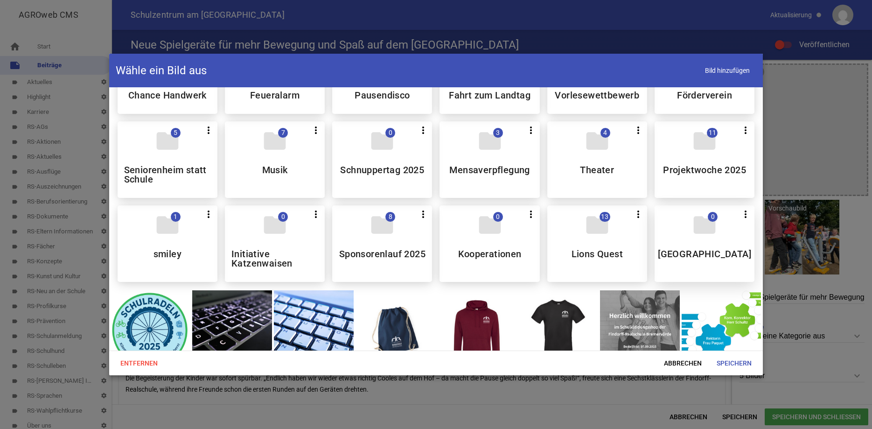
click at [703, 238] on icon "folder" at bounding box center [704, 225] width 26 height 26
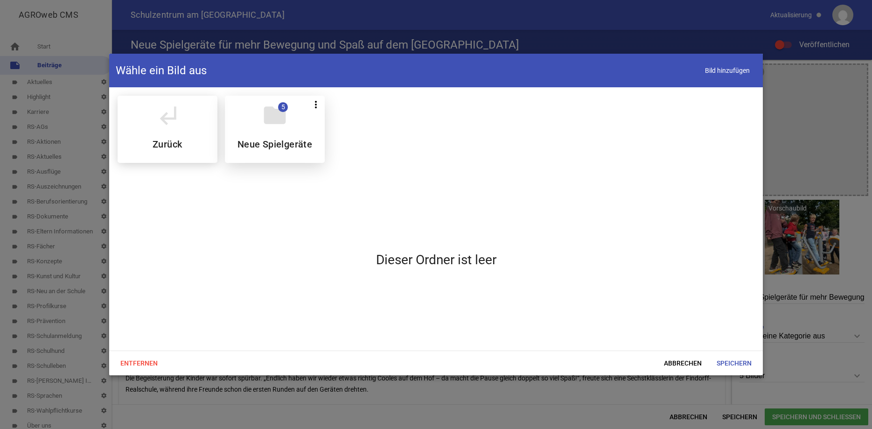
click at [281, 119] on icon "folder" at bounding box center [275, 115] width 26 height 26
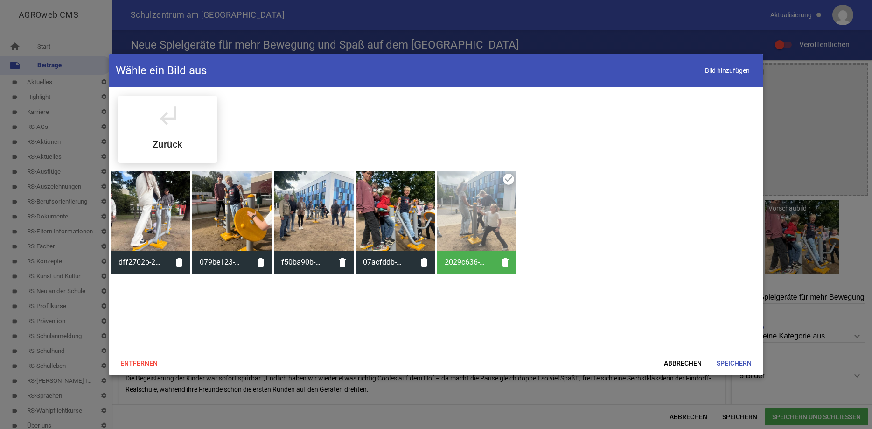
click at [399, 214] on div at bounding box center [396, 211] width 80 height 80
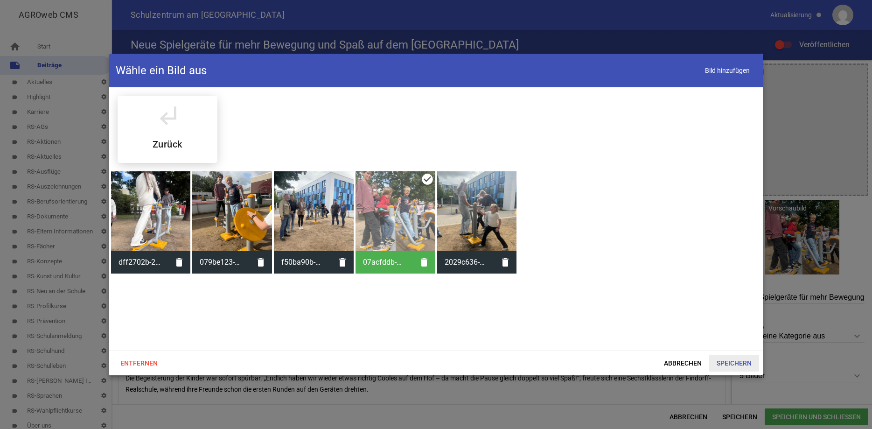
click at [730, 364] on span "Speichern" at bounding box center [734, 363] width 50 height 17
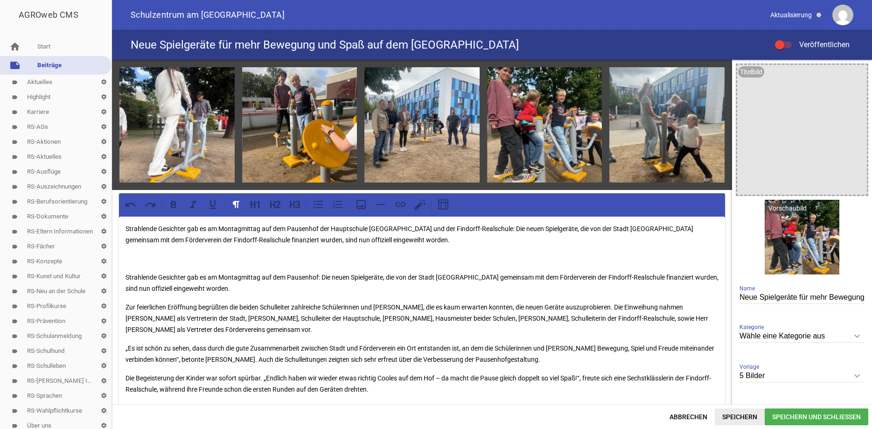
click at [733, 414] on span "Speichern" at bounding box center [740, 416] width 50 height 17
click at [750, 418] on span "Speichern" at bounding box center [740, 416] width 50 height 17
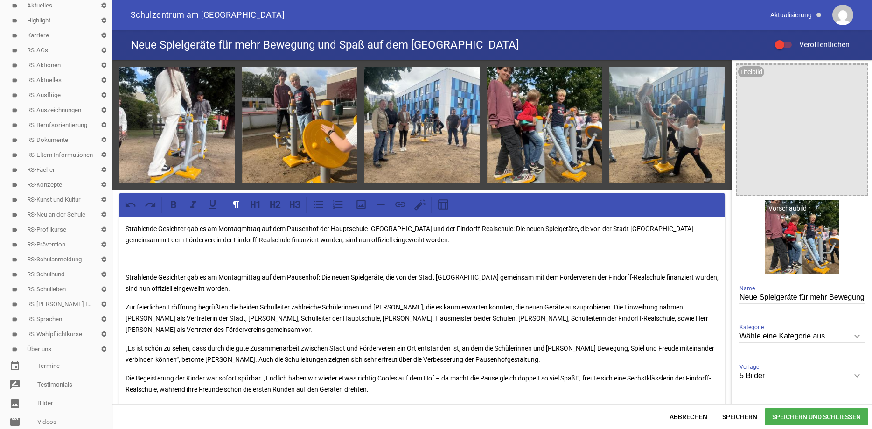
scroll to position [105, 0]
click at [38, 375] on link "image Bilder" at bounding box center [56, 375] width 112 height 19
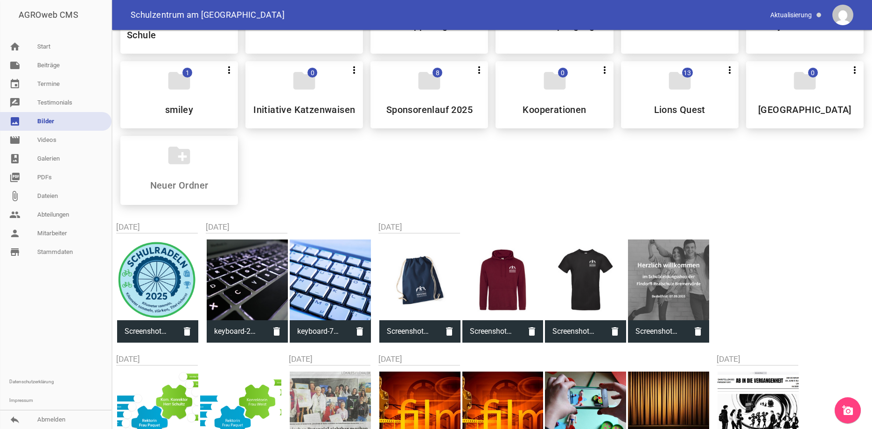
scroll to position [682, 0]
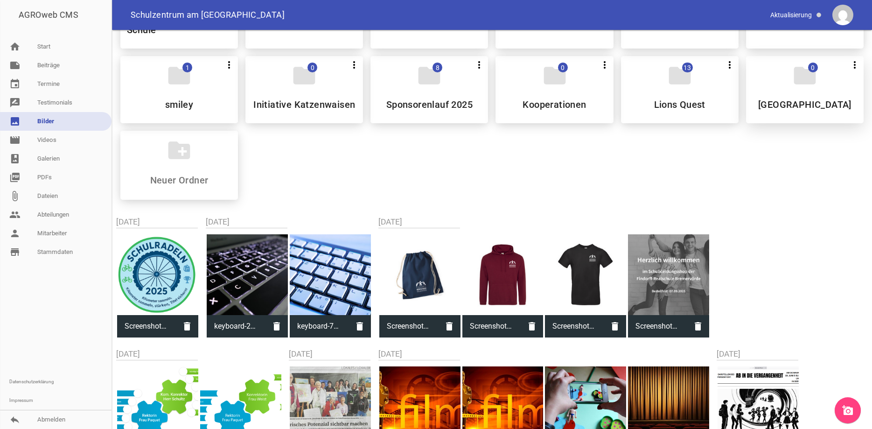
click at [818, 106] on h5 "[GEOGRAPHIC_DATA]" at bounding box center [804, 104] width 93 height 9
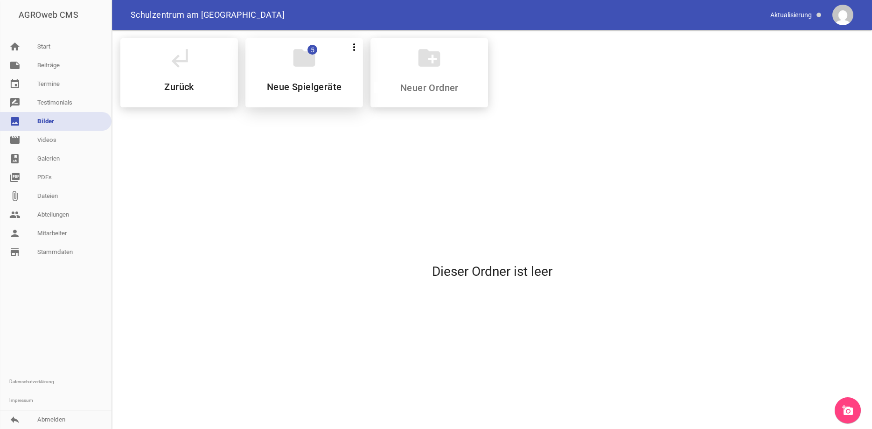
click at [320, 91] on h5 "Neue Spielgeräte" at bounding box center [304, 86] width 75 height 9
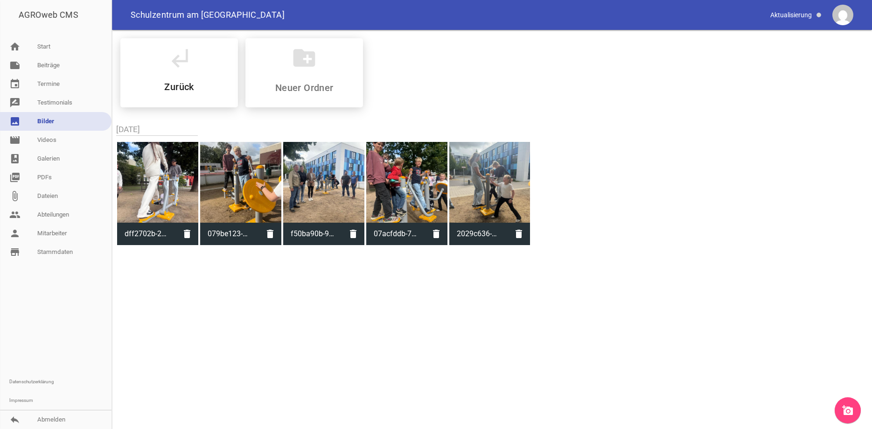
click at [846, 409] on icon "add_a_photo" at bounding box center [847, 410] width 11 height 11
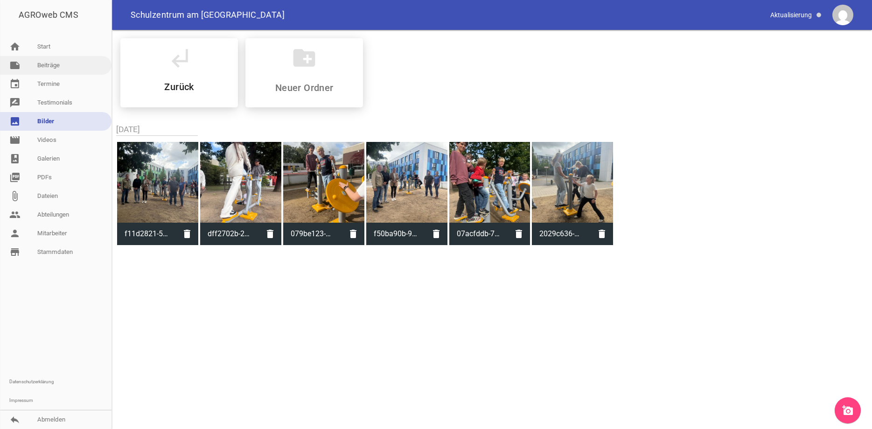
click at [47, 66] on link "note Beiträge" at bounding box center [56, 65] width 112 height 19
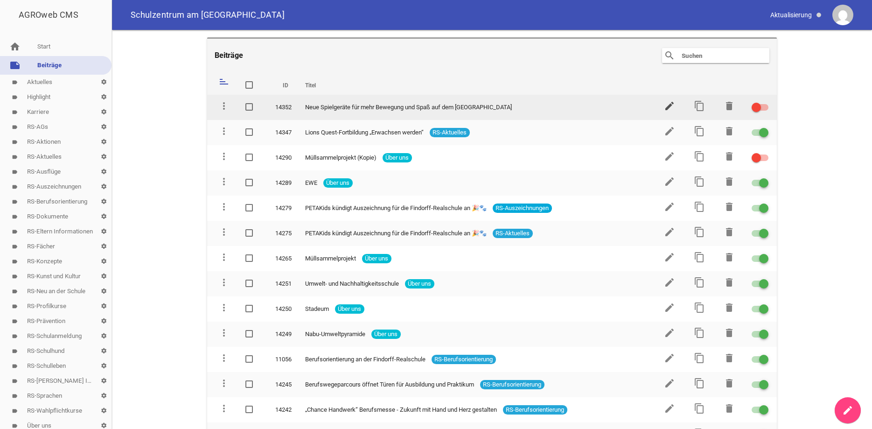
click at [670, 106] on icon "edit" at bounding box center [669, 105] width 11 height 11
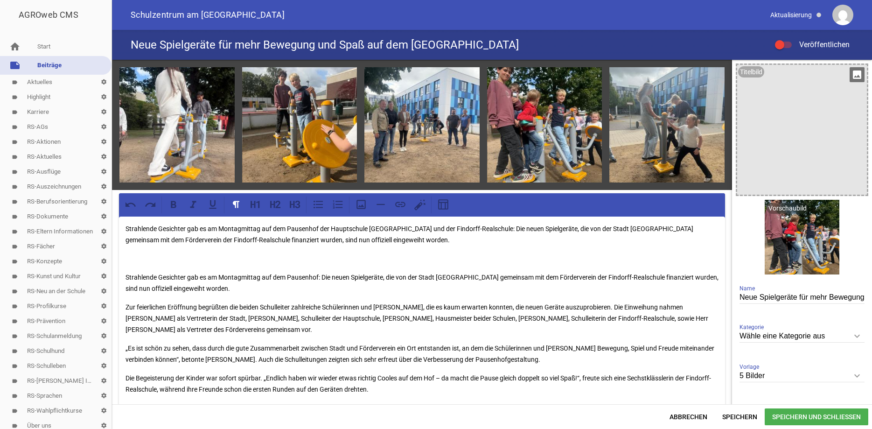
click at [860, 75] on icon "image" at bounding box center [857, 74] width 15 height 15
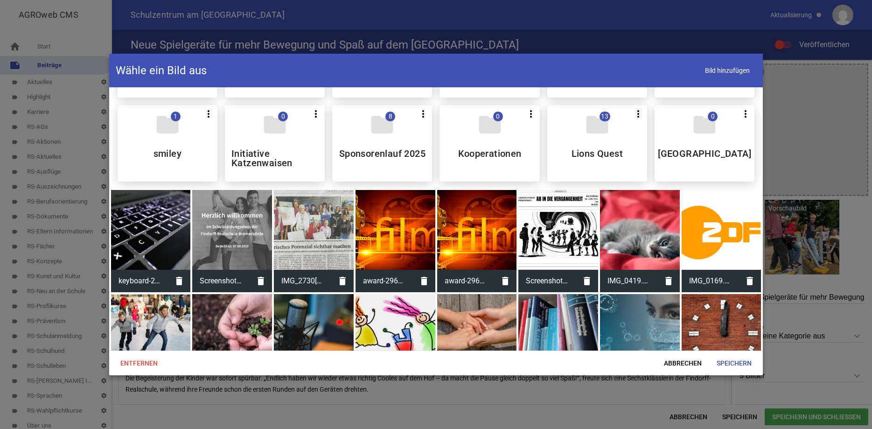
scroll to position [723, 0]
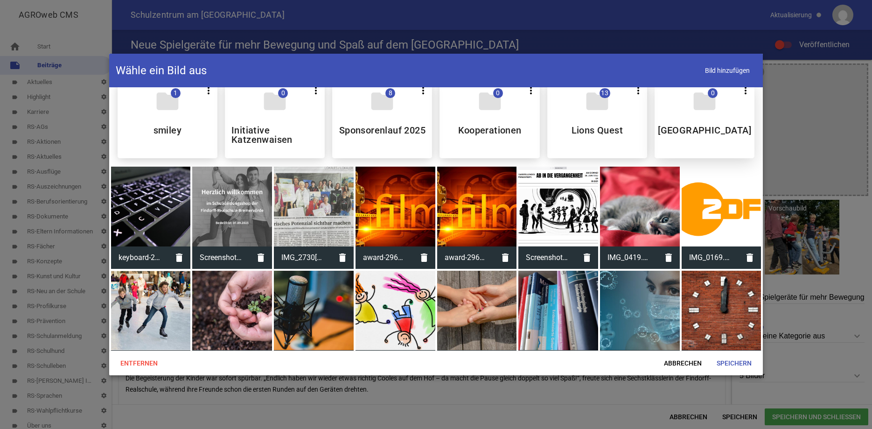
click at [719, 135] on h5 "[GEOGRAPHIC_DATA]" at bounding box center [704, 130] width 93 height 9
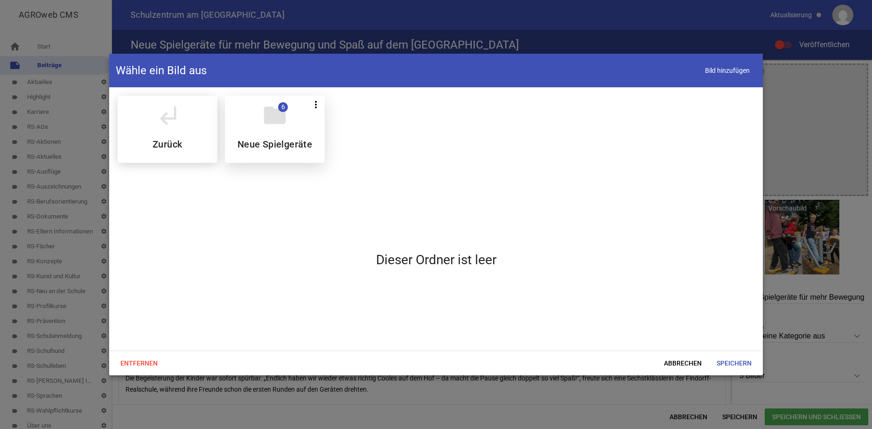
click at [291, 137] on div "folder 6 more_vert Teilen Bearbeiten Löschen Neue Spielgeräte" at bounding box center [275, 129] width 100 height 67
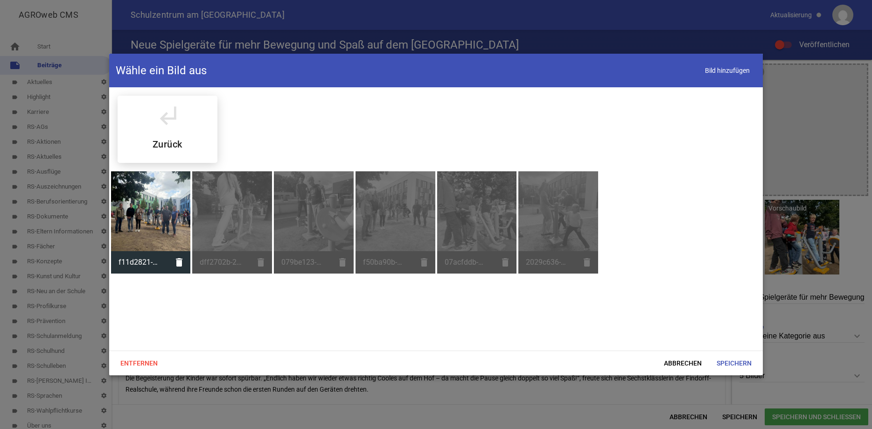
click at [169, 197] on div at bounding box center [151, 211] width 80 height 80
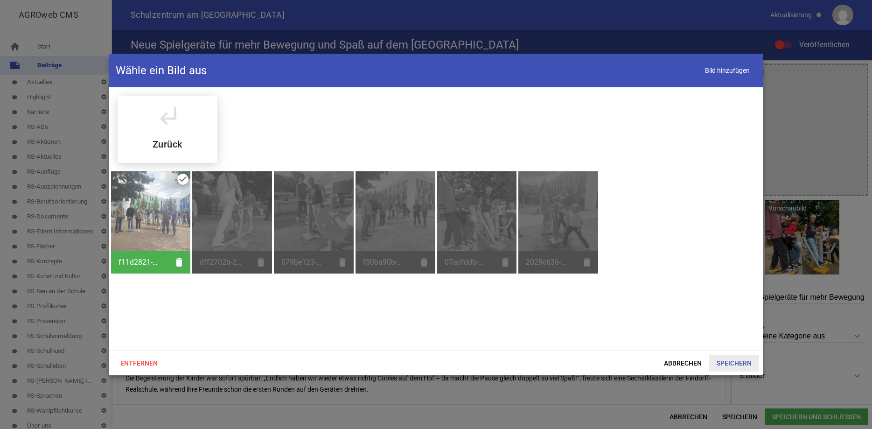
click at [740, 362] on span "Speichern" at bounding box center [734, 363] width 50 height 17
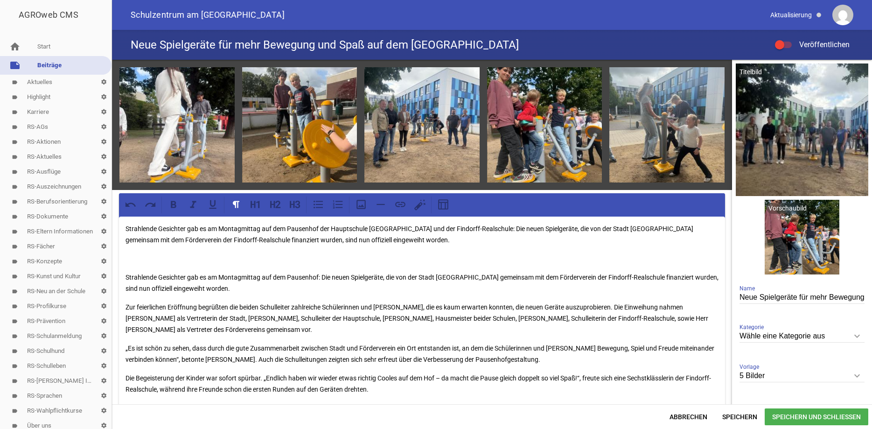
click at [780, 47] on div at bounding box center [779, 44] width 9 height 9
click at [788, 39] on input "Veröffentlichen" at bounding box center [788, 39] width 0 height 0
click at [786, 415] on span "Speichern und Schließen" at bounding box center [817, 416] width 104 height 17
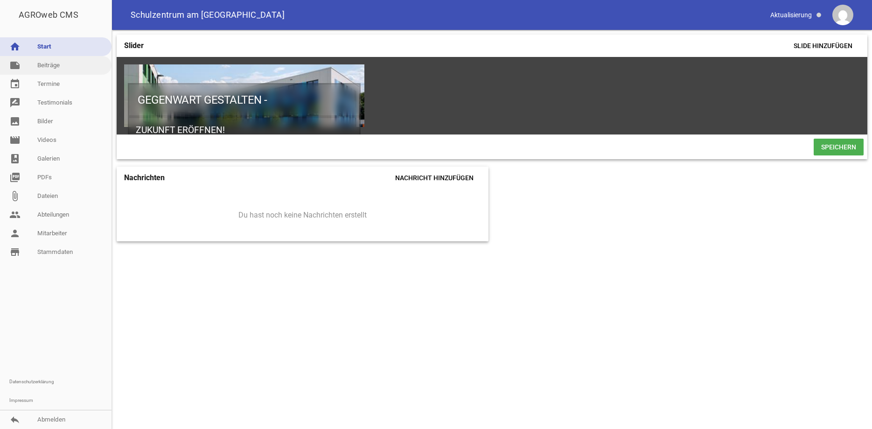
click at [59, 66] on link "note Beiträge" at bounding box center [56, 65] width 112 height 19
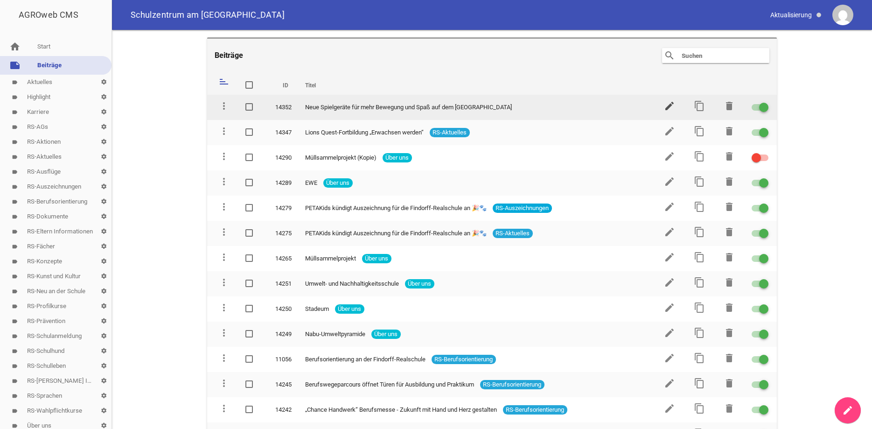
click at [668, 108] on icon "edit" at bounding box center [669, 105] width 11 height 11
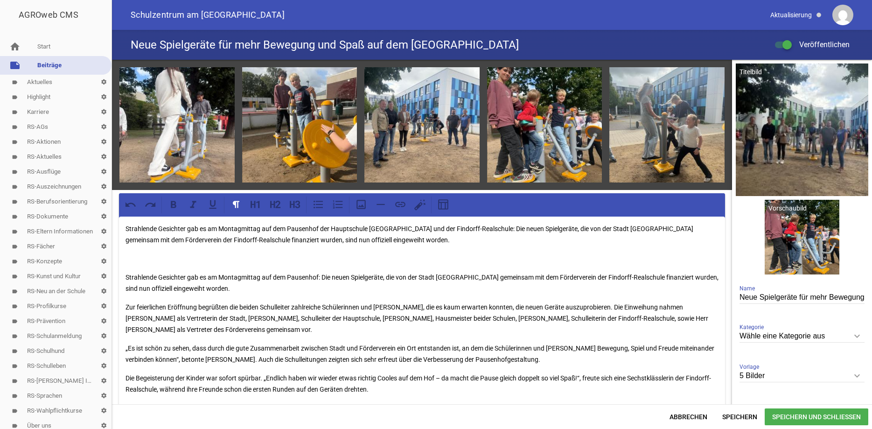
click at [861, 335] on icon "keyboard_arrow_down" at bounding box center [857, 335] width 15 height 15
click at [861, 335] on input "Wähle eine Kategorie aus" at bounding box center [802, 336] width 125 height 13
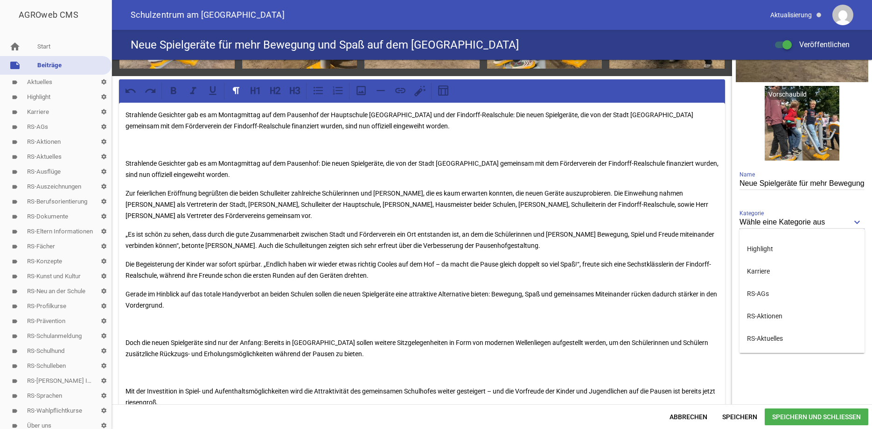
scroll to position [42, 0]
click at [771, 328] on li "RS-Aktuelles" at bounding box center [802, 336] width 125 height 22
type input "RS-Aktuelles"
click at [784, 418] on span "Speichern und Schließen" at bounding box center [817, 416] width 104 height 17
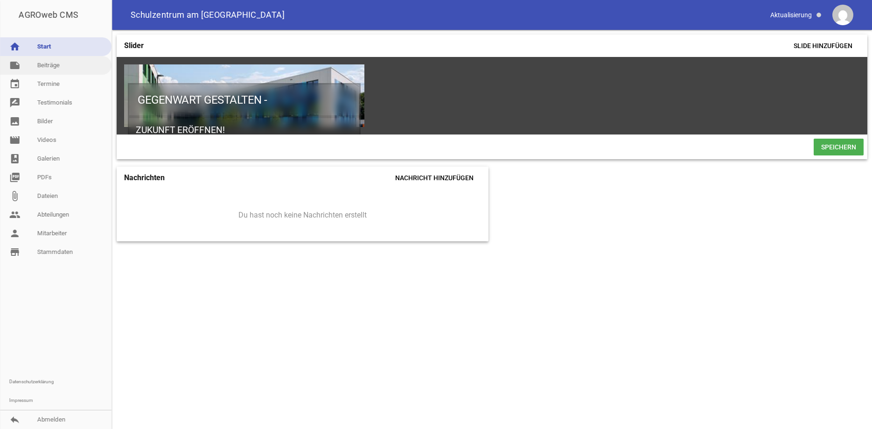
click at [56, 61] on link "note Beiträge" at bounding box center [56, 65] width 112 height 19
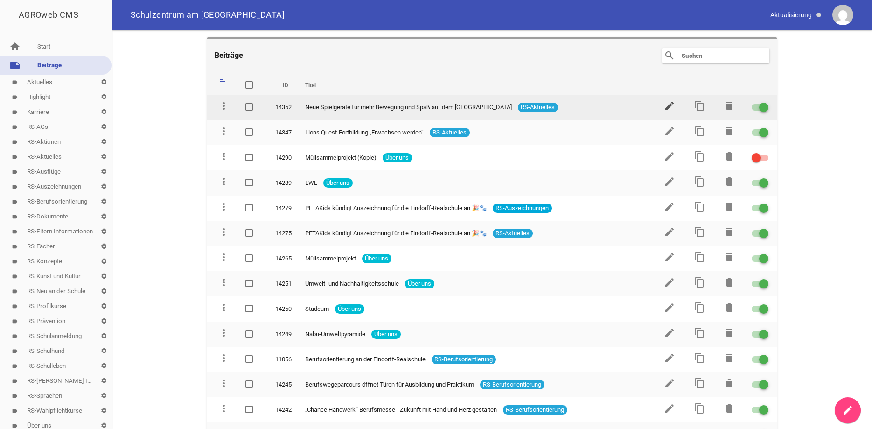
click at [670, 106] on icon "edit" at bounding box center [669, 105] width 11 height 11
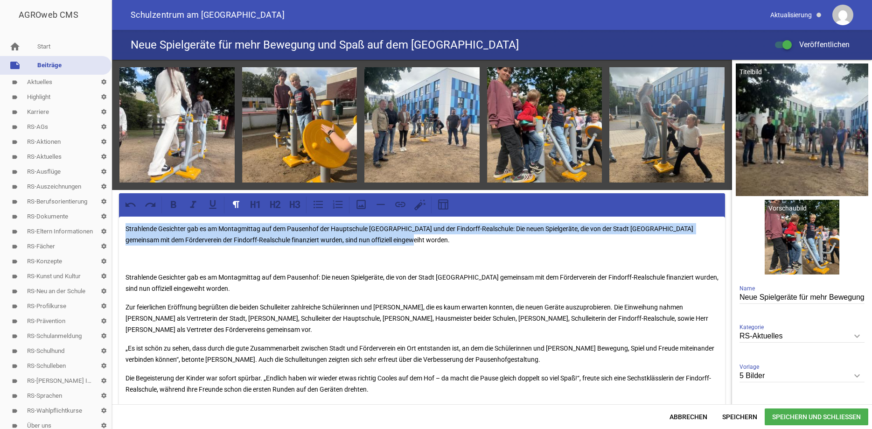
drag, startPoint x: 396, startPoint y: 239, endPoint x: 125, endPoint y: 231, distance: 270.7
click at [125, 231] on div "Strahlende Gesichter gab es am Montagmittag auf dem Pausenhof der Hauptschule […" at bounding box center [422, 390] width 606 height 349
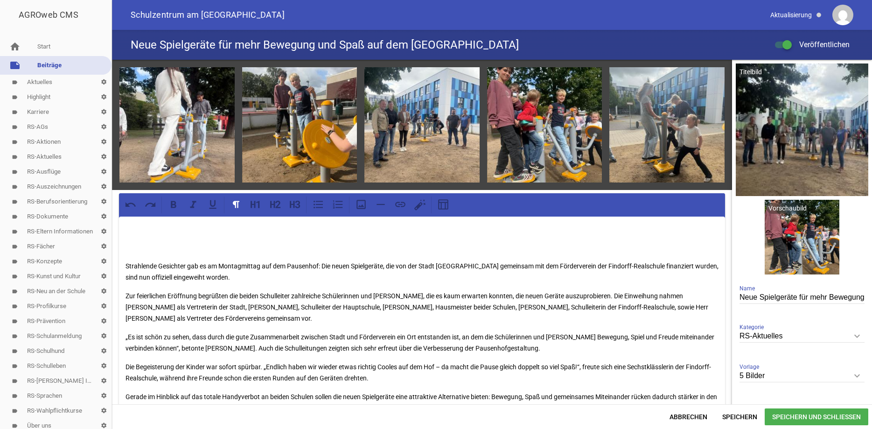
click at [125, 262] on div "Strahlende Gesichter gab es am Montagmittag auf dem Pausenhof: Die neuen Spielg…" at bounding box center [422, 385] width 606 height 338
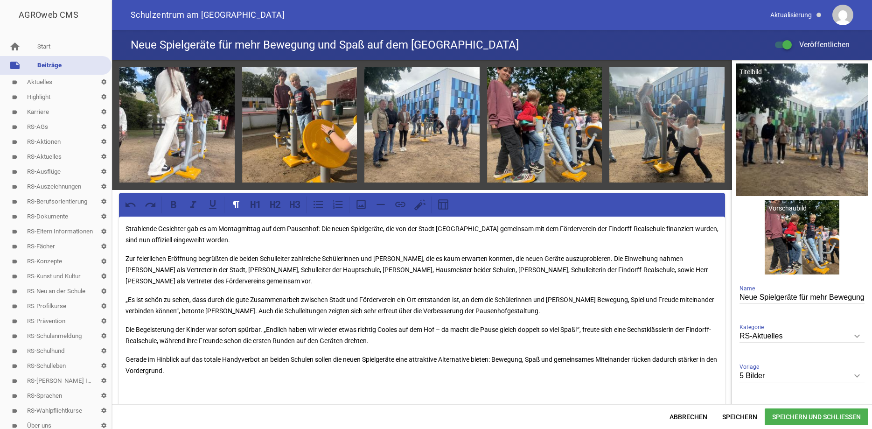
click at [785, 413] on span "Speichern und Schließen" at bounding box center [817, 416] width 104 height 17
